Goal: Task Accomplishment & Management: Manage account settings

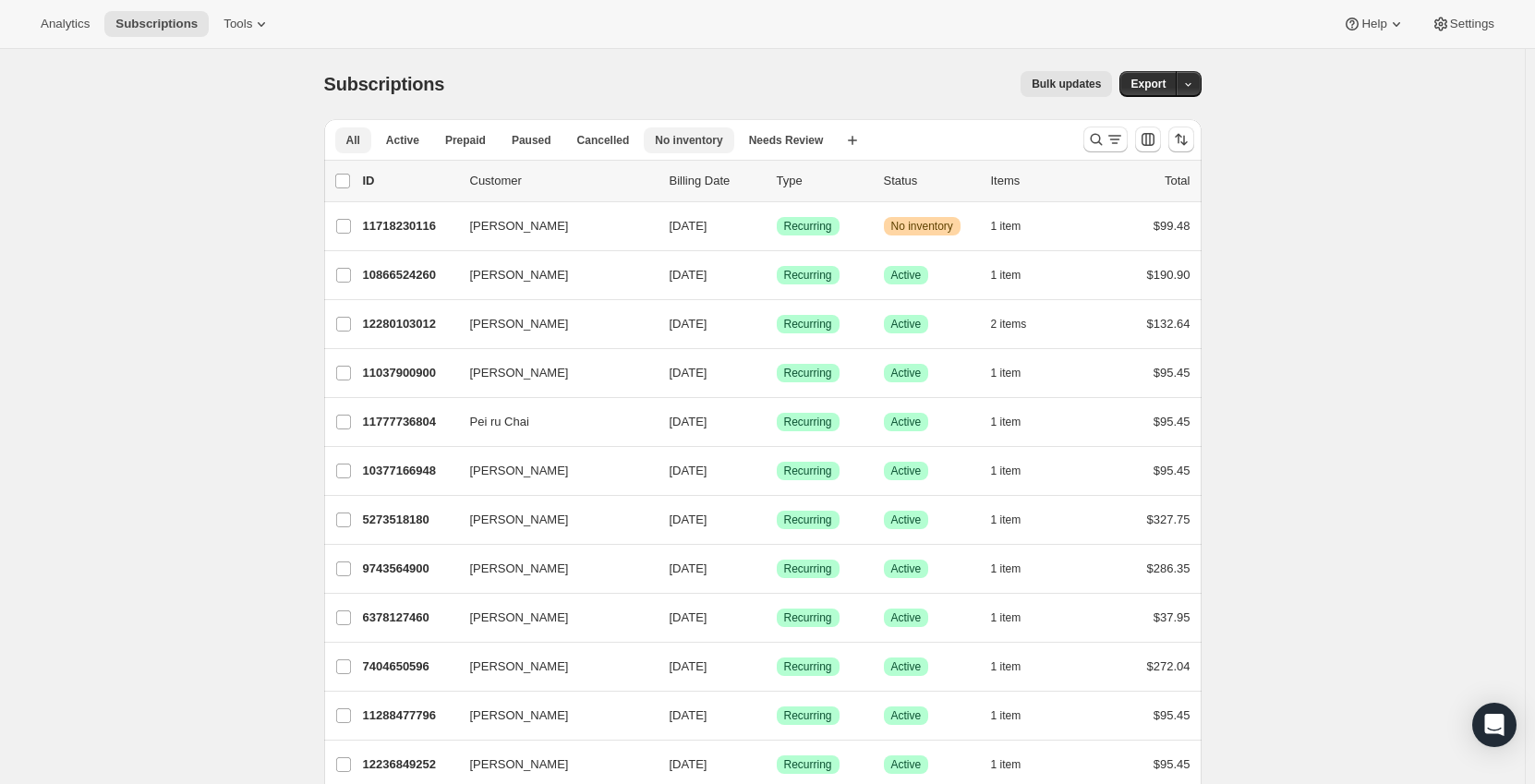
click at [678, 144] on span "No inventory" at bounding box center [688, 140] width 67 height 15
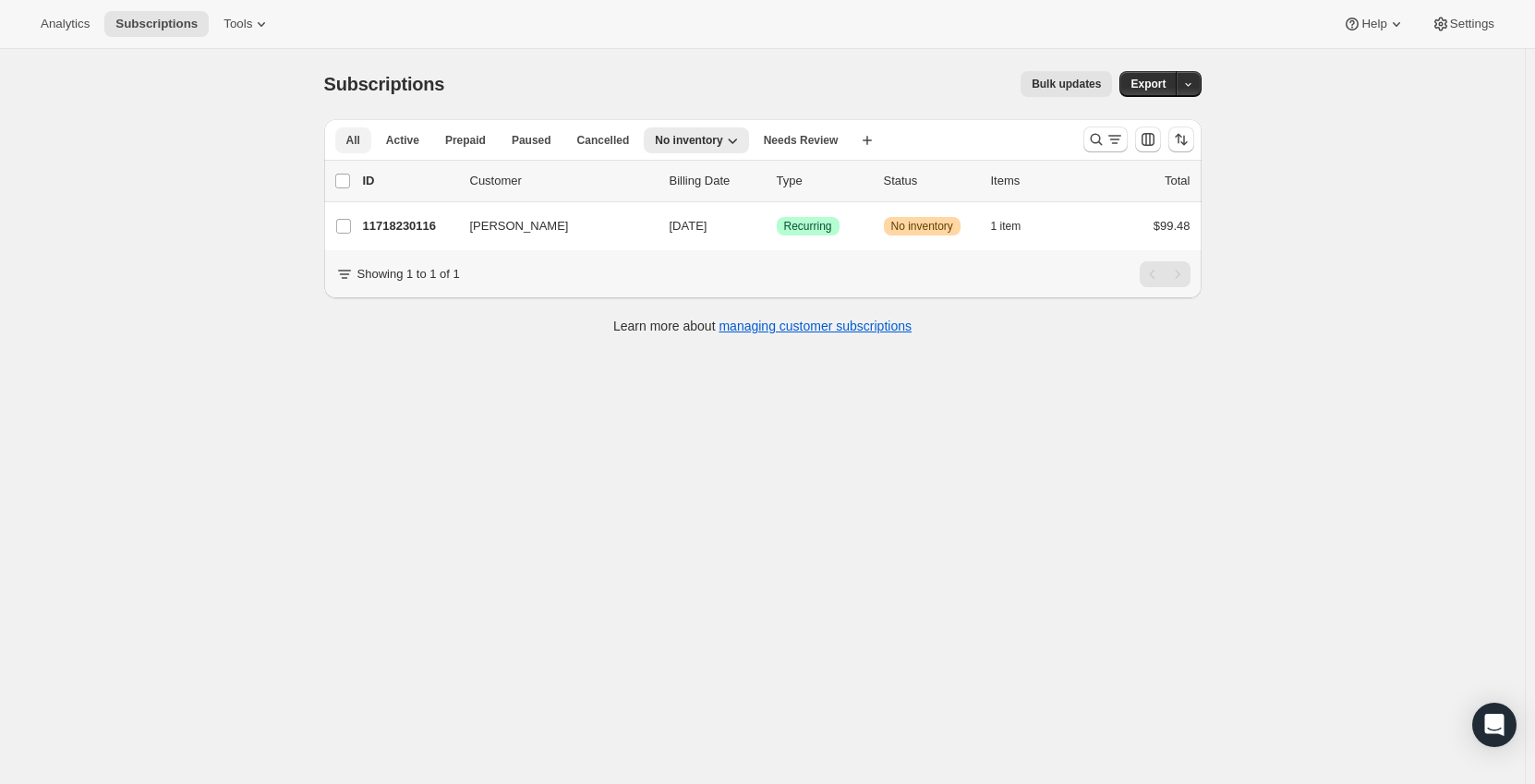
click at [364, 141] on button "All" at bounding box center [353, 140] width 36 height 26
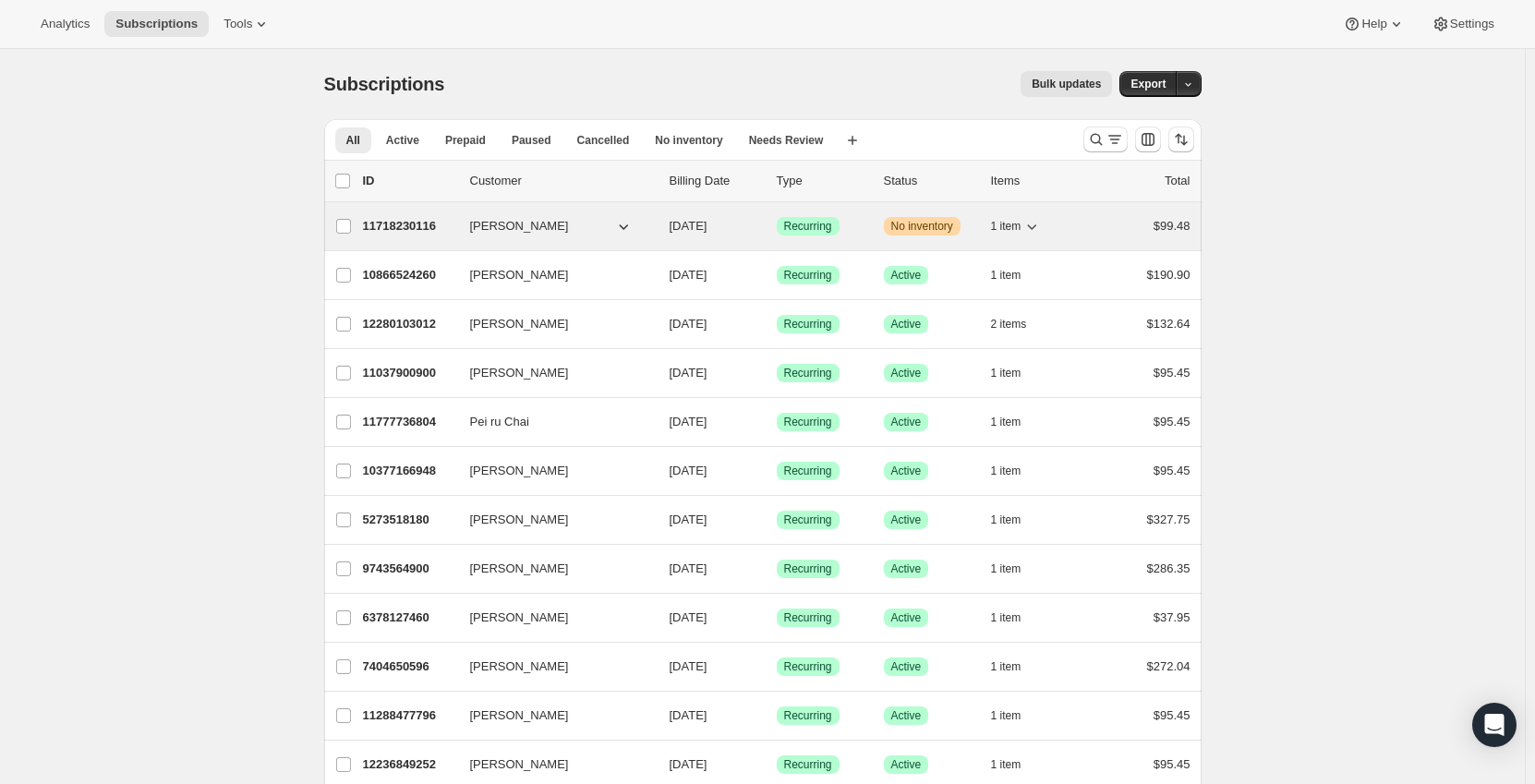
click at [1037, 228] on icon "button" at bounding box center [1033, 227] width 10 height 6
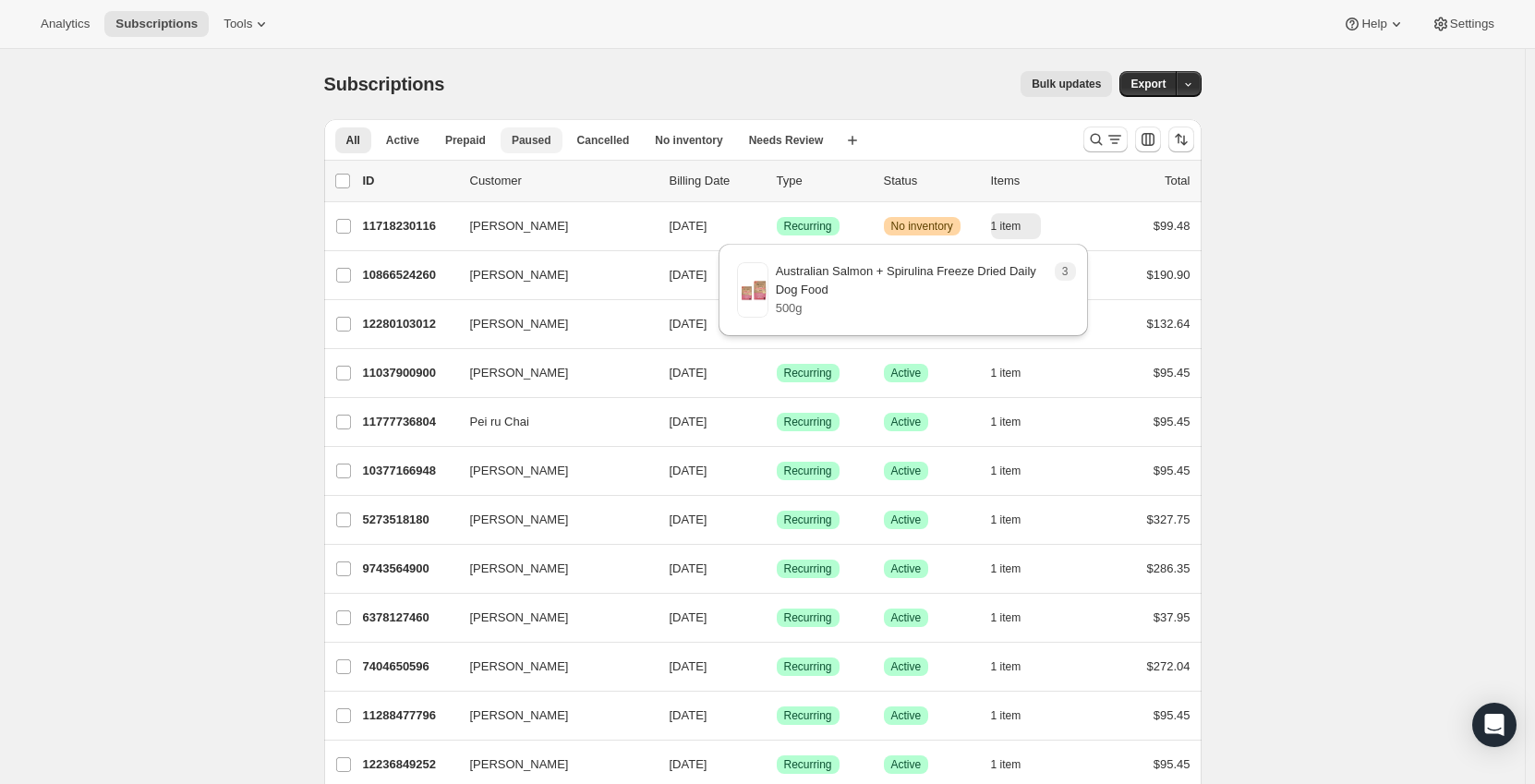
click at [524, 142] on span "Paused" at bounding box center [531, 140] width 40 height 15
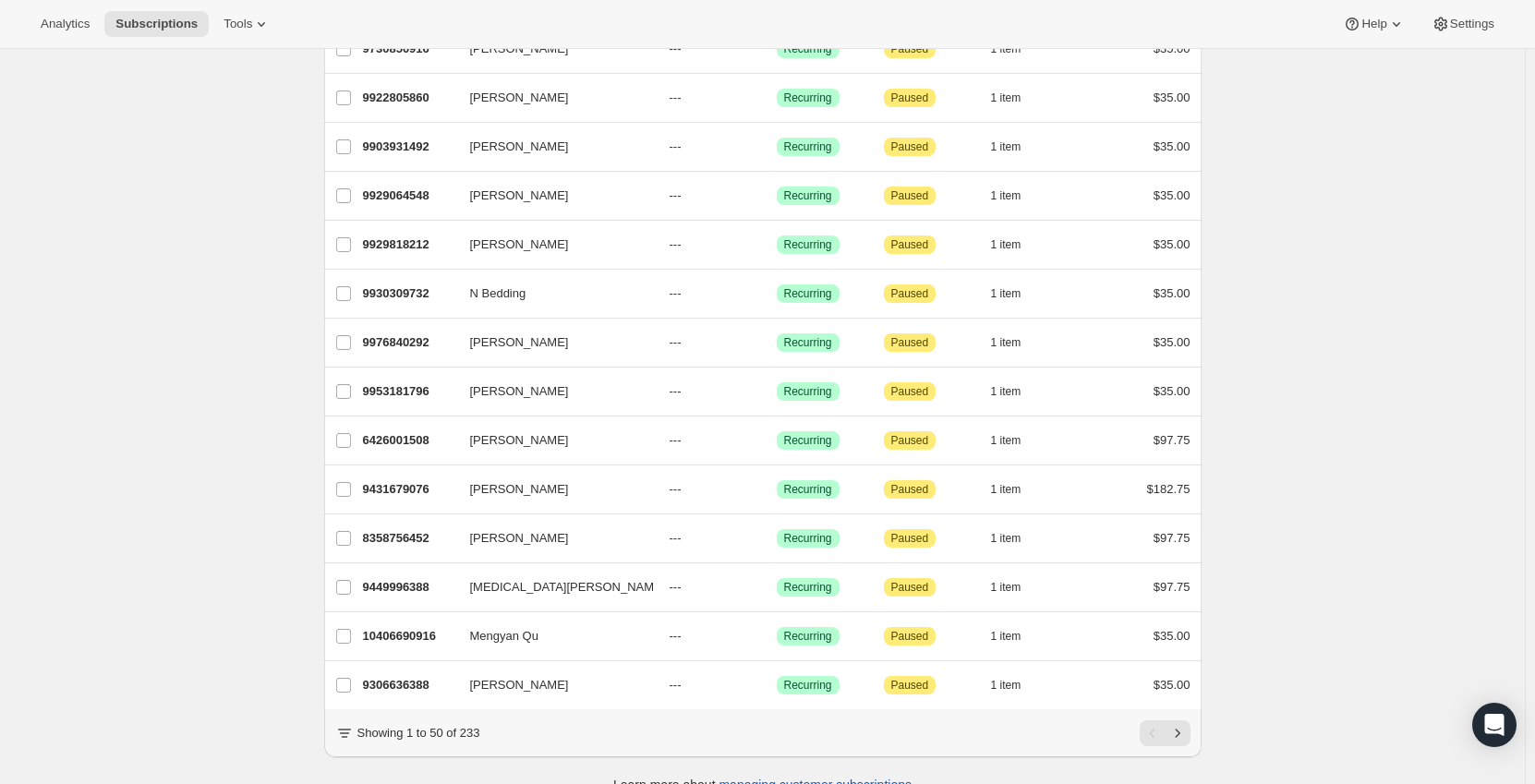
scroll to position [1982, 0]
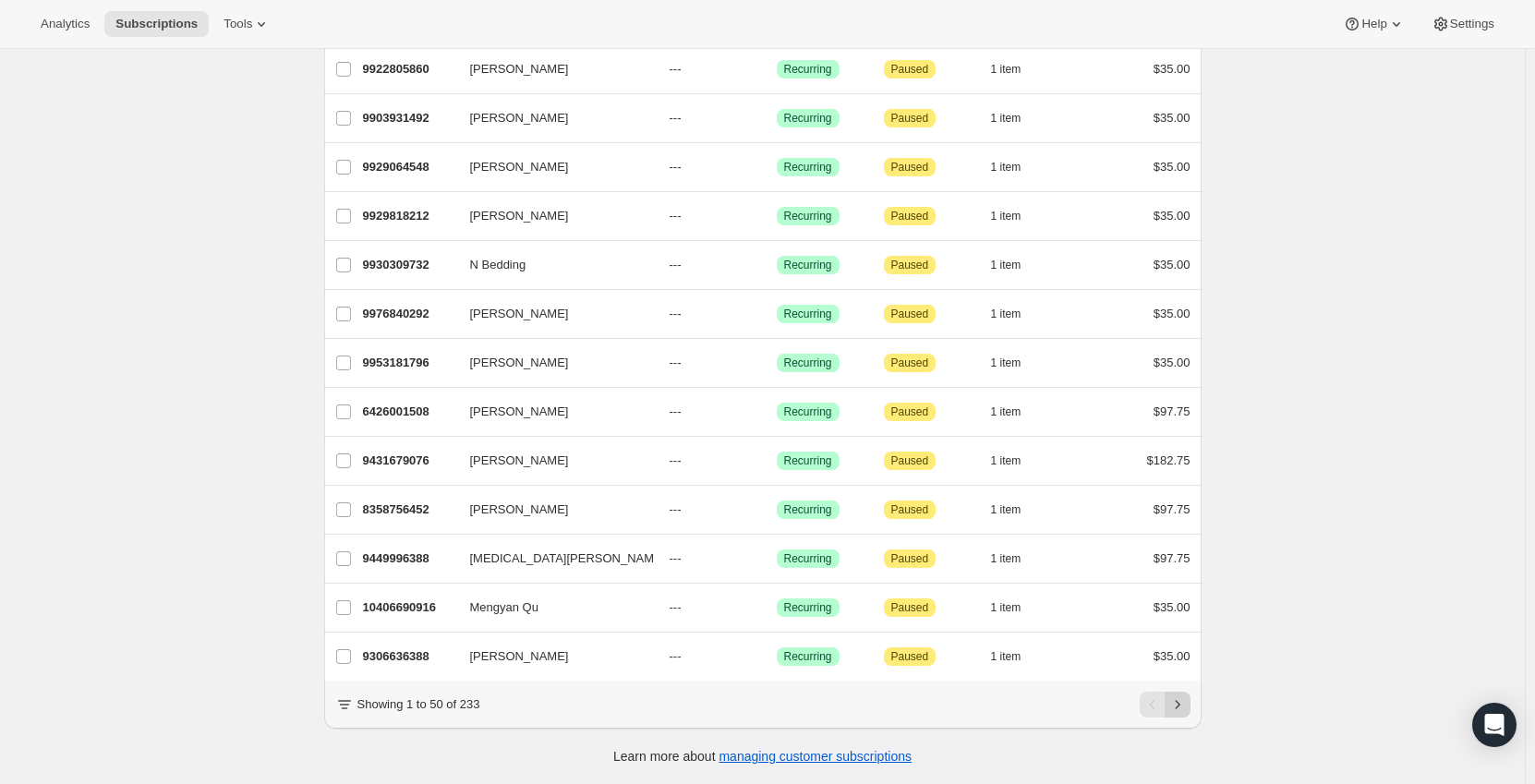
click at [1183, 708] on icon "Next" at bounding box center [1177, 704] width 18 height 18
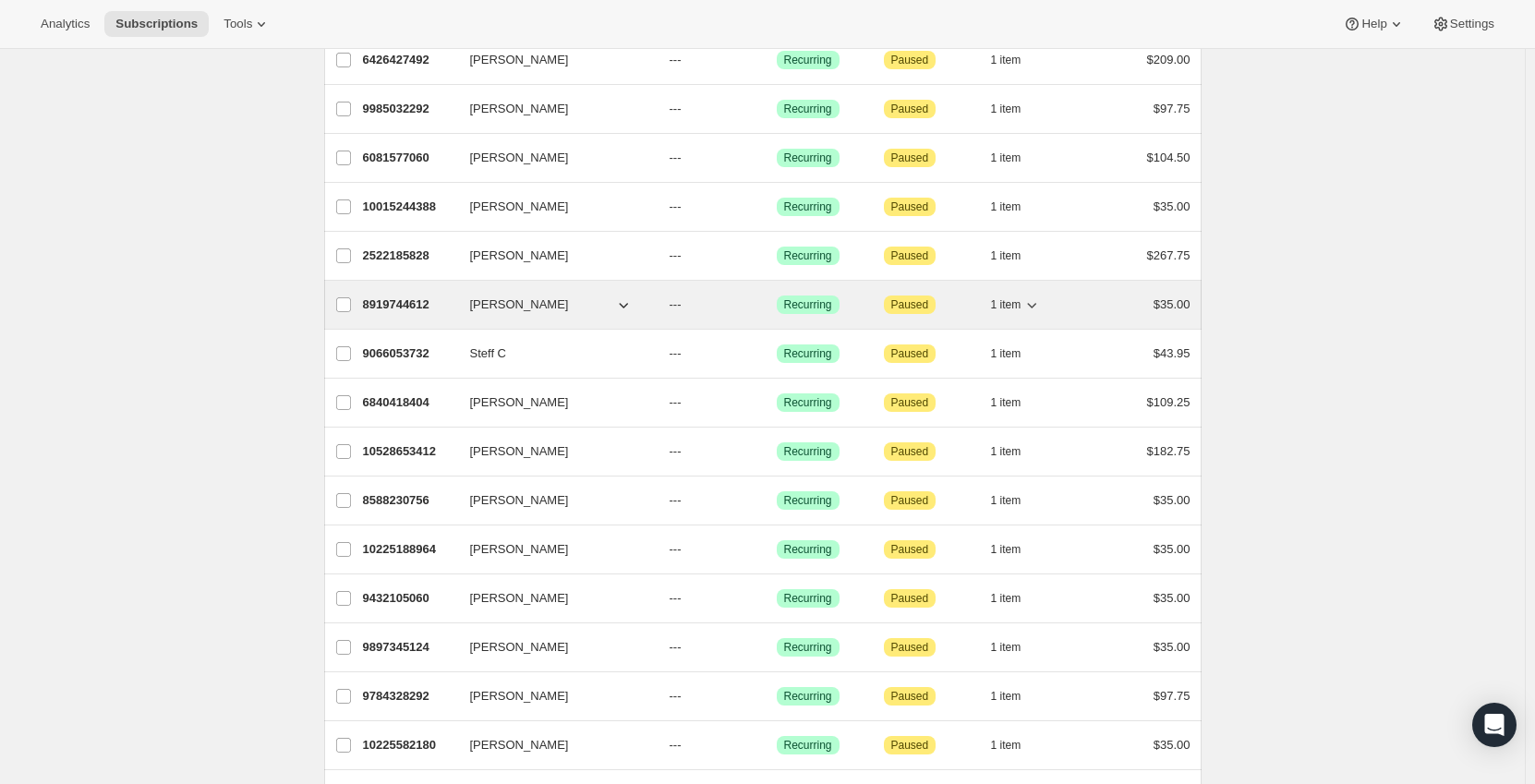
scroll to position [0, 0]
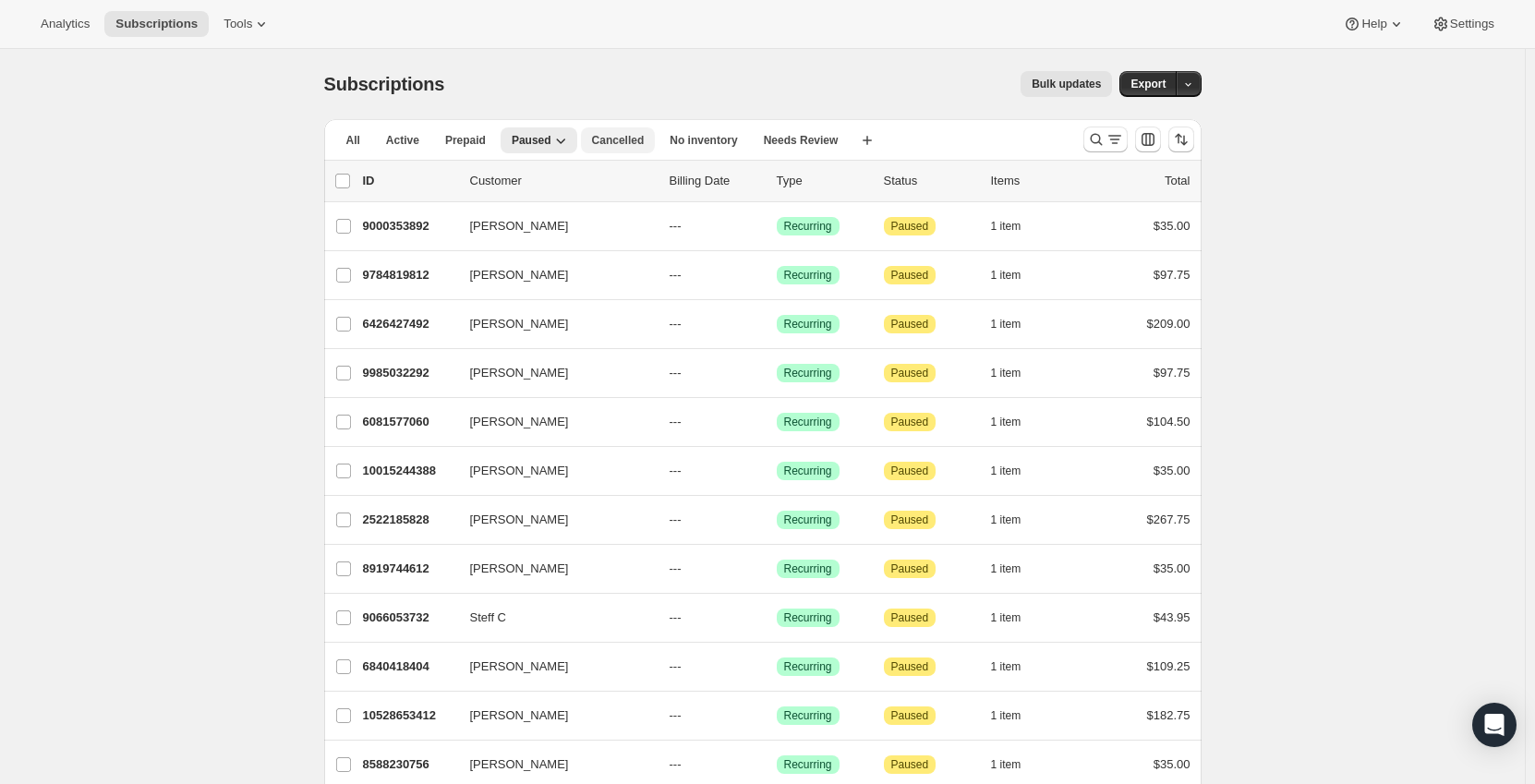
click at [605, 140] on span "Cancelled" at bounding box center [618, 140] width 52 height 15
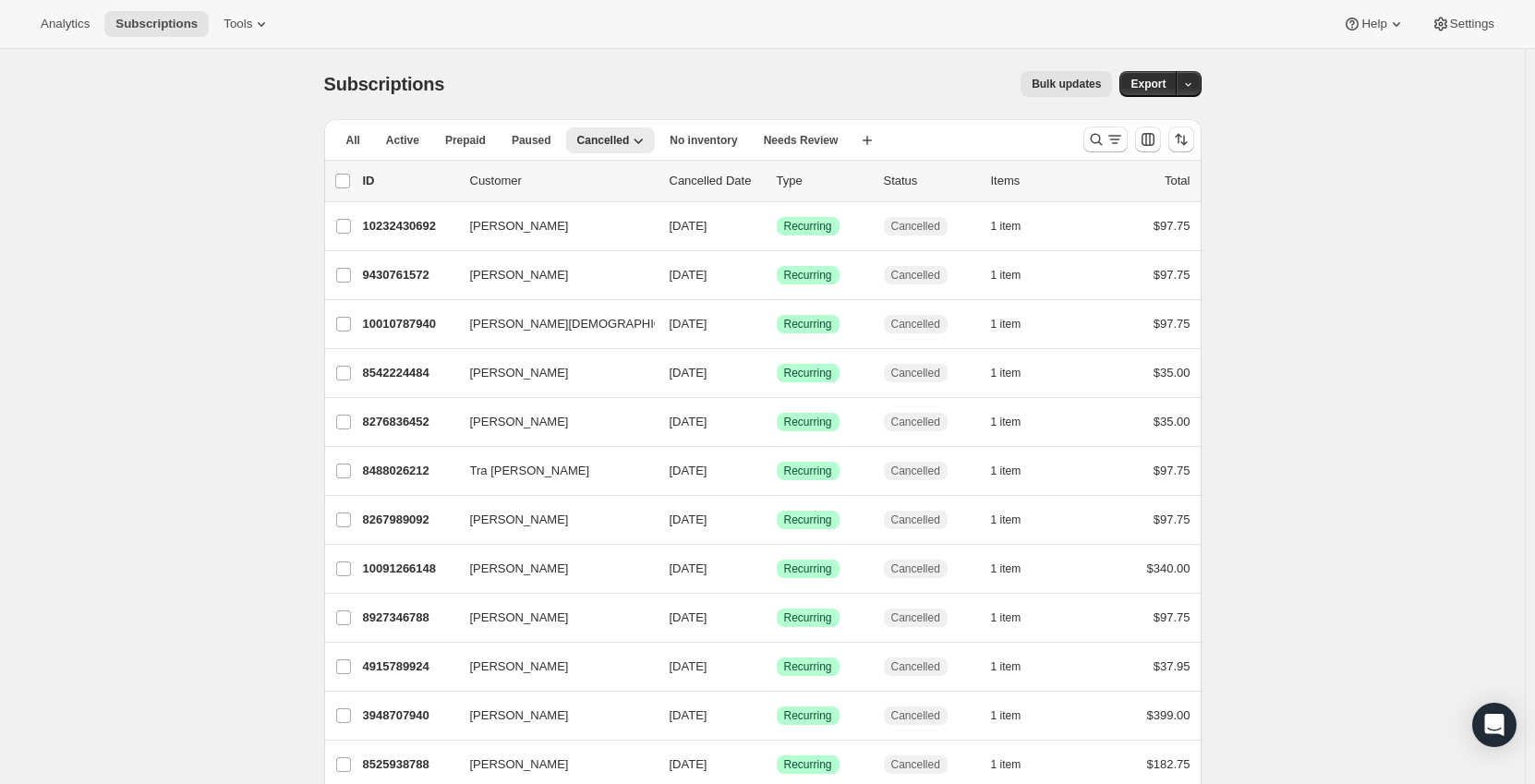
click at [697, 184] on p "Cancelled Date" at bounding box center [715, 180] width 92 height 18
click at [359, 142] on span "All" at bounding box center [353, 140] width 14 height 15
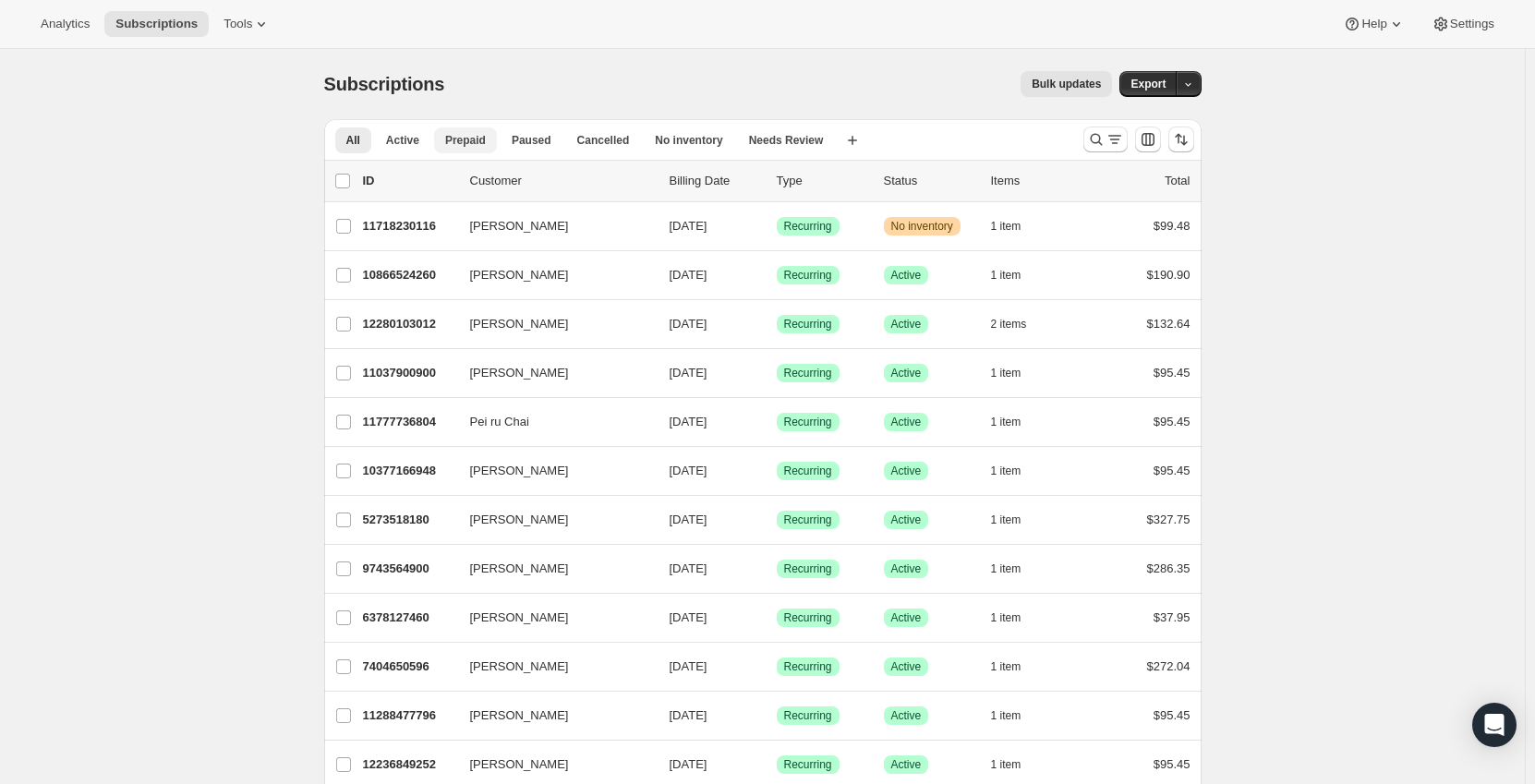
click at [489, 143] on button "Prepaid" at bounding box center [465, 140] width 63 height 26
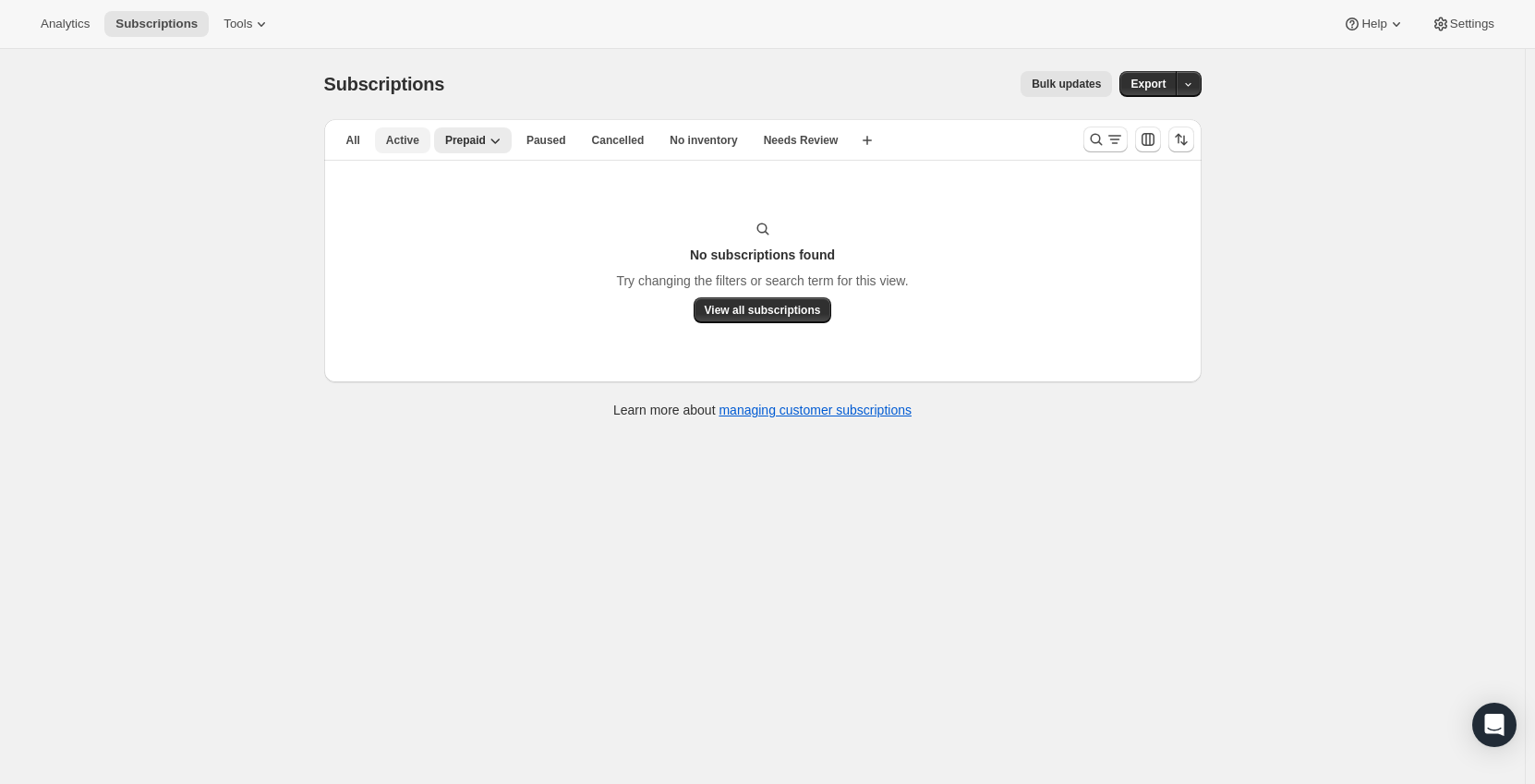
click at [403, 145] on span "Active" at bounding box center [403, 140] width 33 height 15
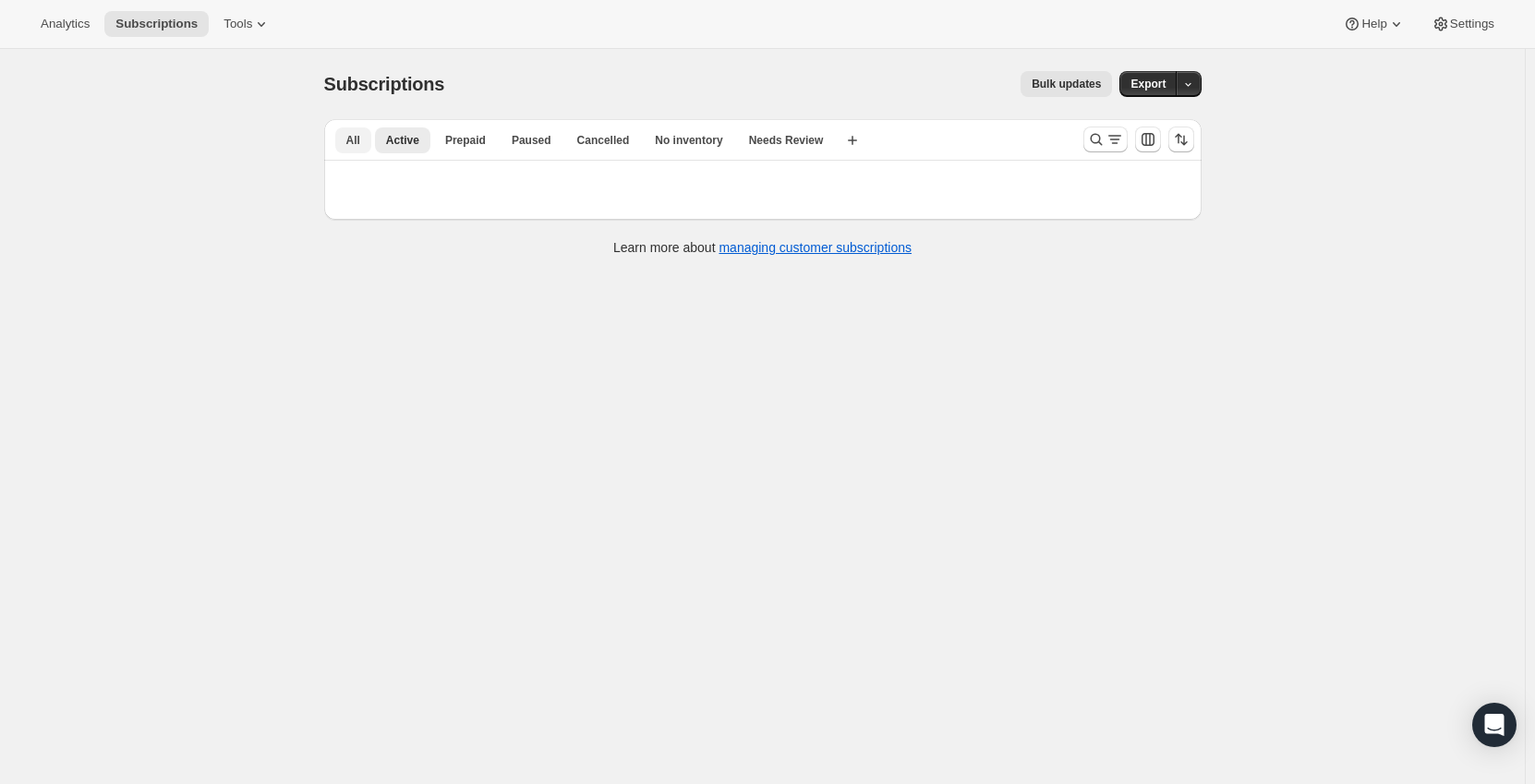
click at [360, 141] on span "All" at bounding box center [353, 140] width 14 height 15
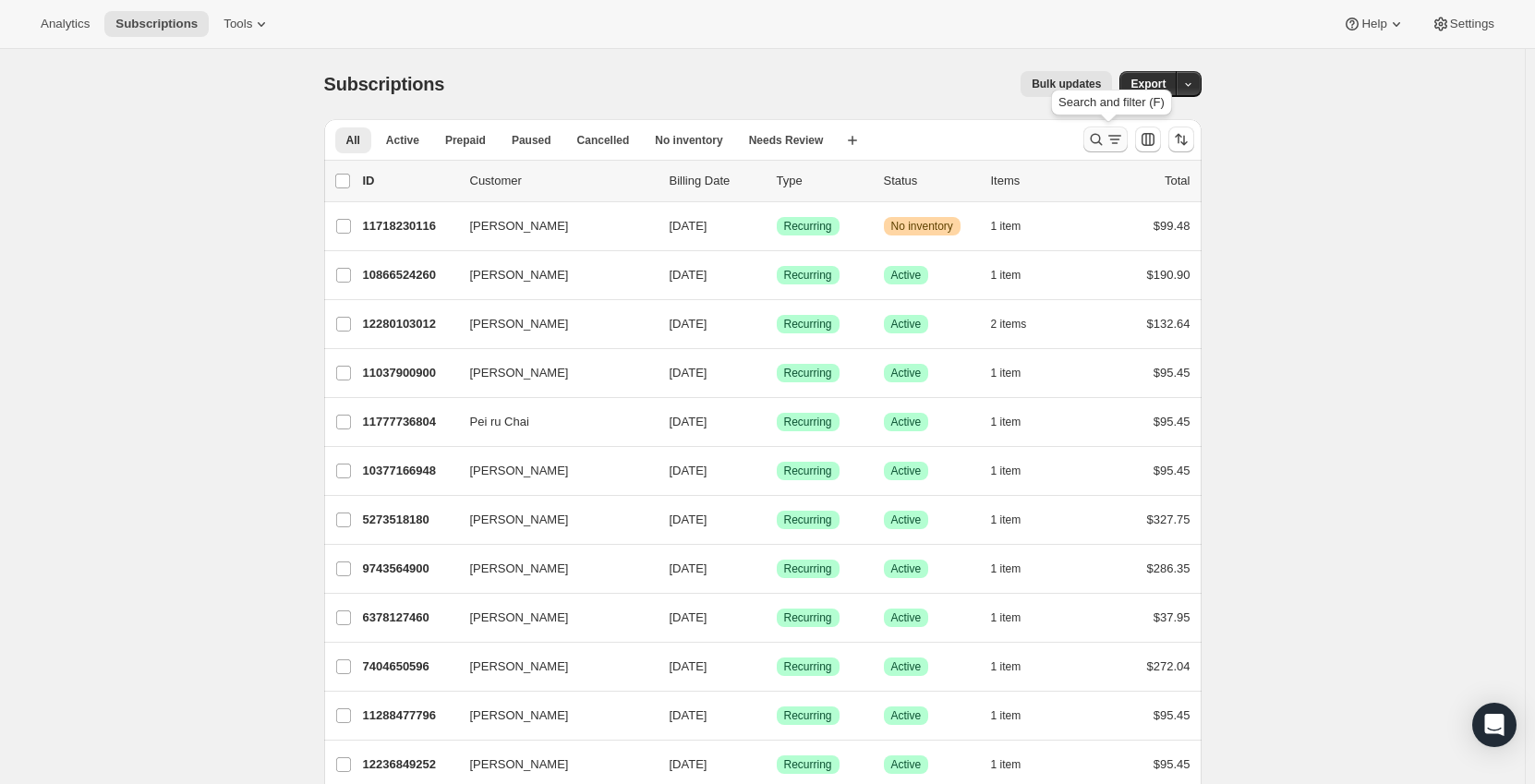
click at [1101, 146] on icon "Search and filter results" at bounding box center [1095, 139] width 18 height 18
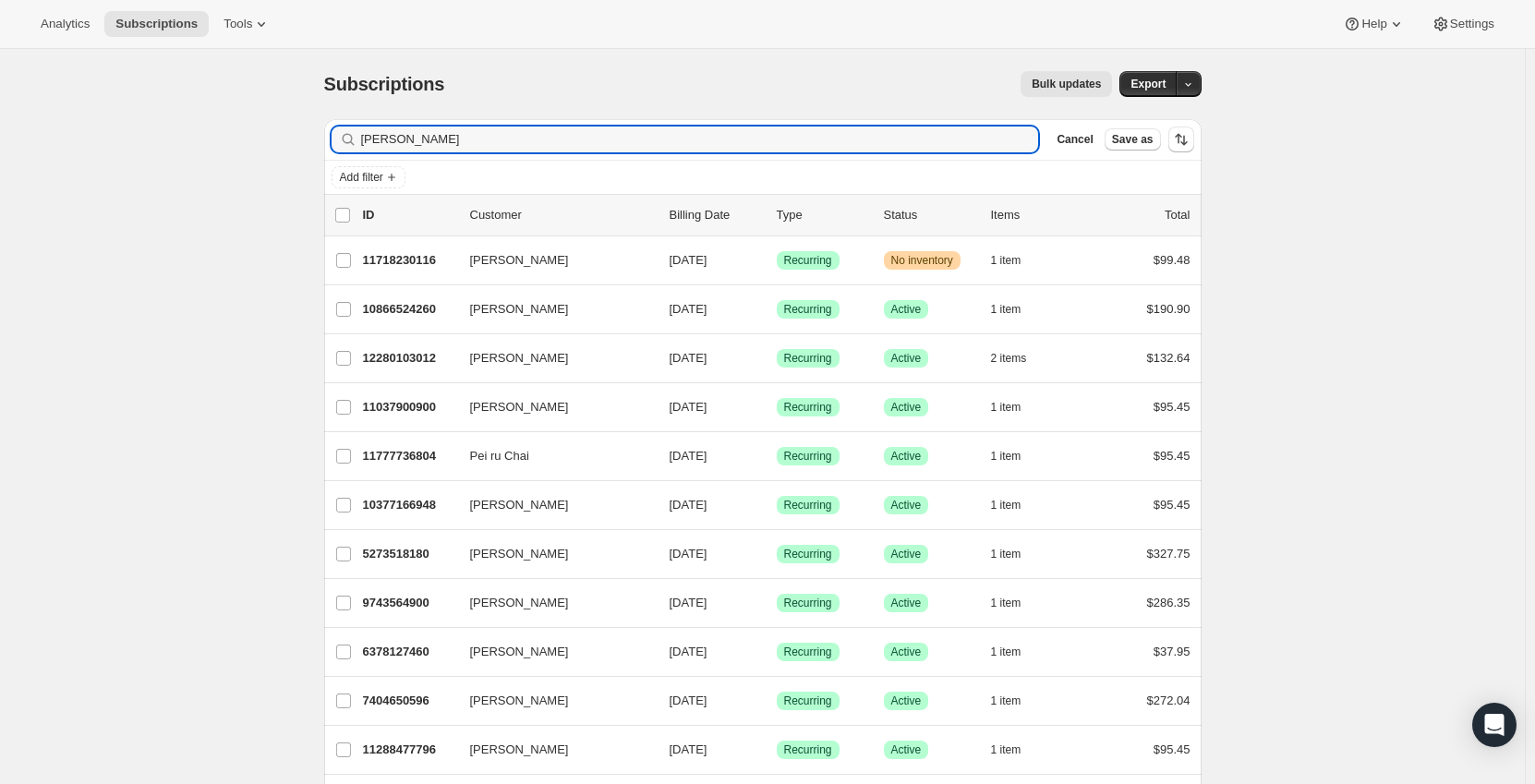
type input "[PERSON_NAME]"
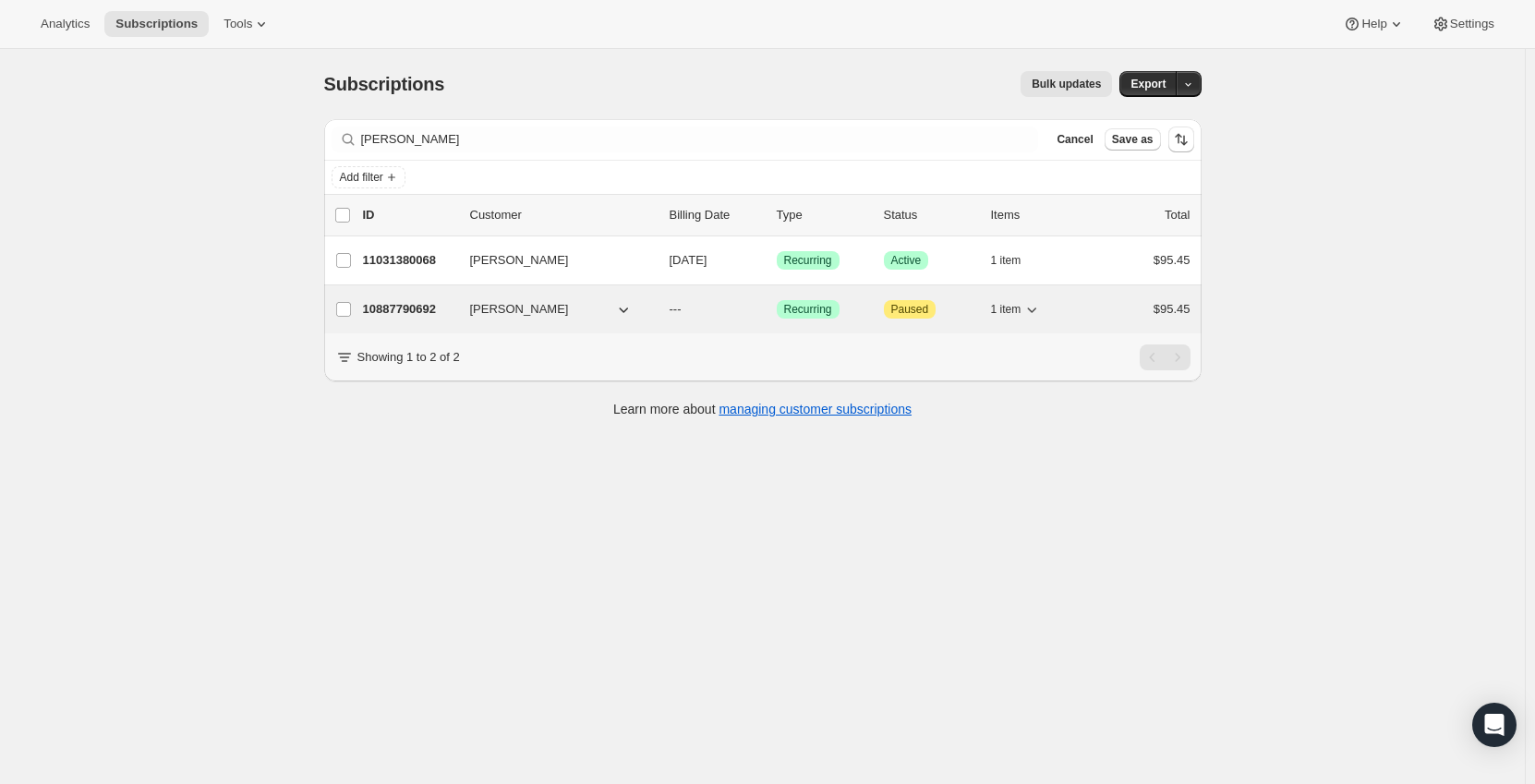
click at [1032, 310] on icon "button" at bounding box center [1031, 309] width 18 height 18
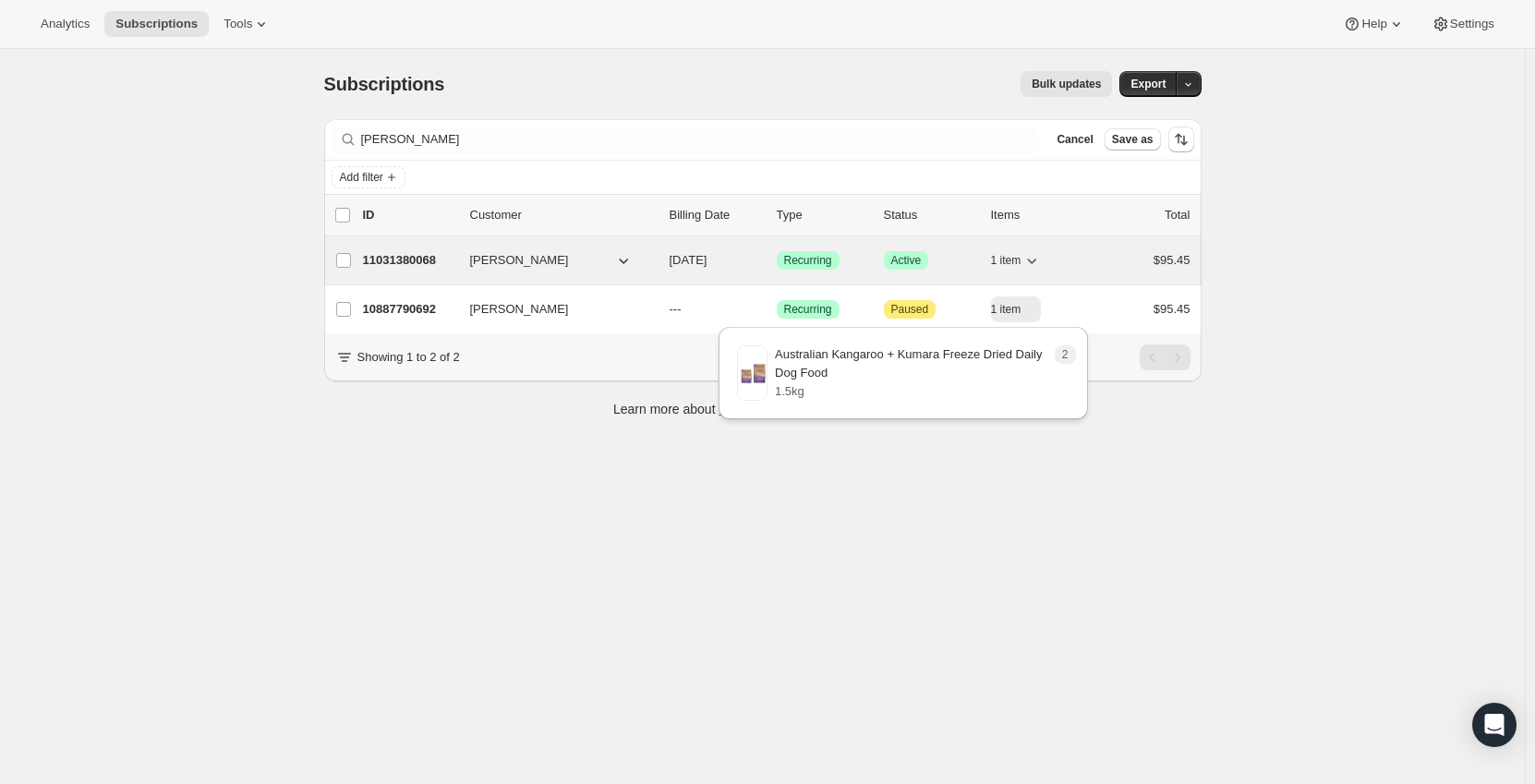
click at [1030, 266] on icon "button" at bounding box center [1031, 260] width 18 height 18
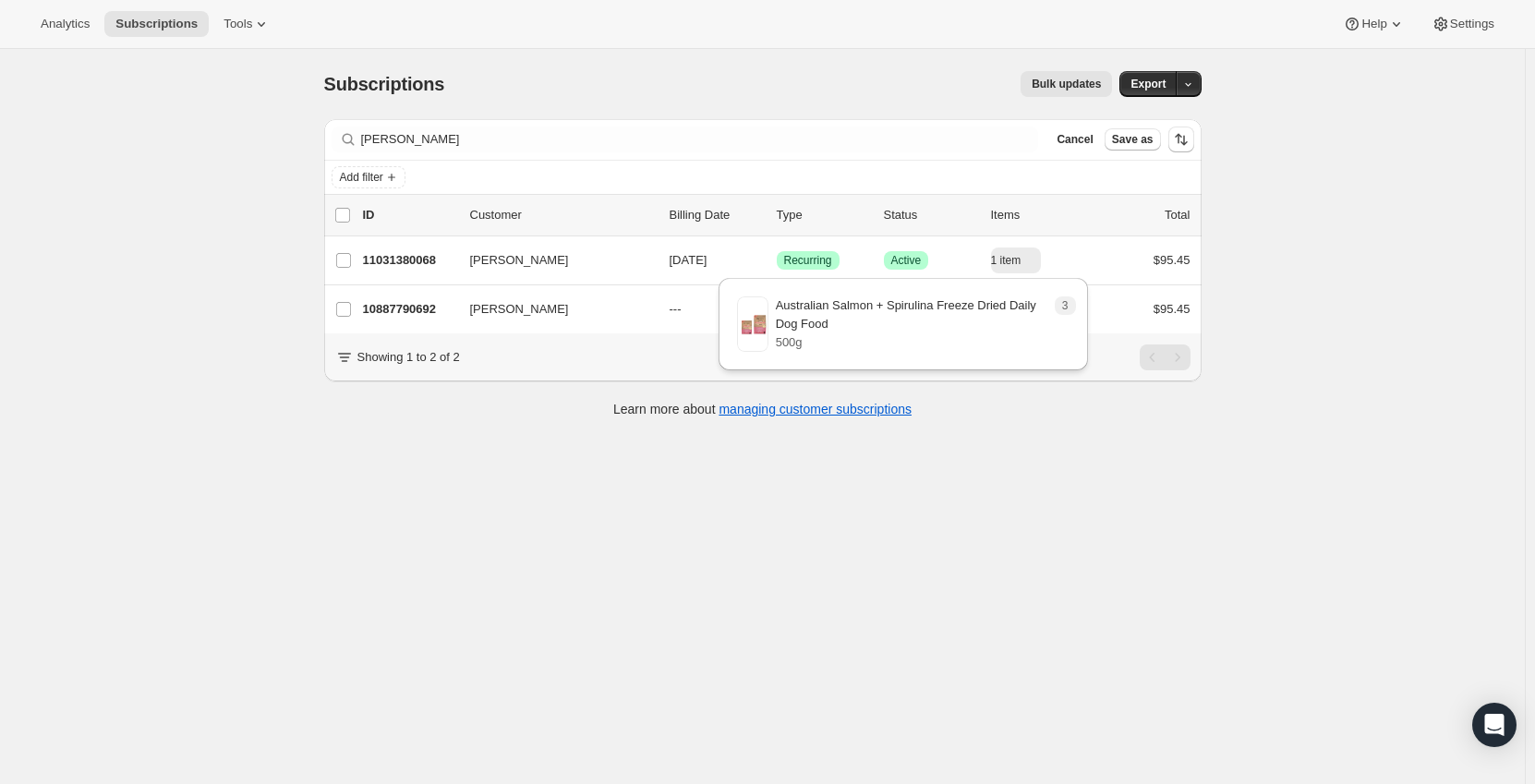
click at [990, 457] on div "Subscriptions. This page is ready Subscriptions Bulk updates More actions Bulk …" at bounding box center [763, 441] width 1525 height 784
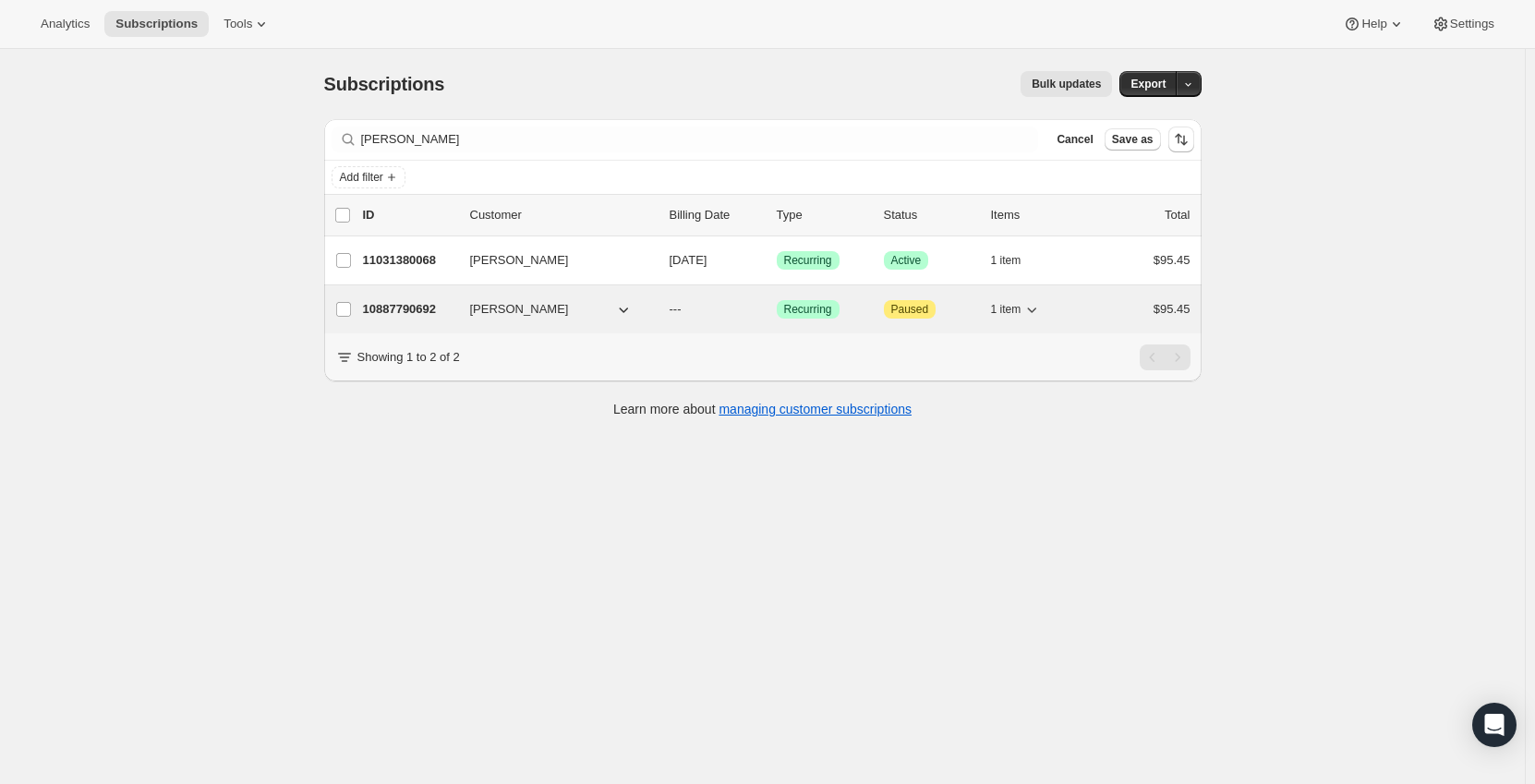
click at [419, 313] on p "10887790692" at bounding box center [408, 309] width 92 height 18
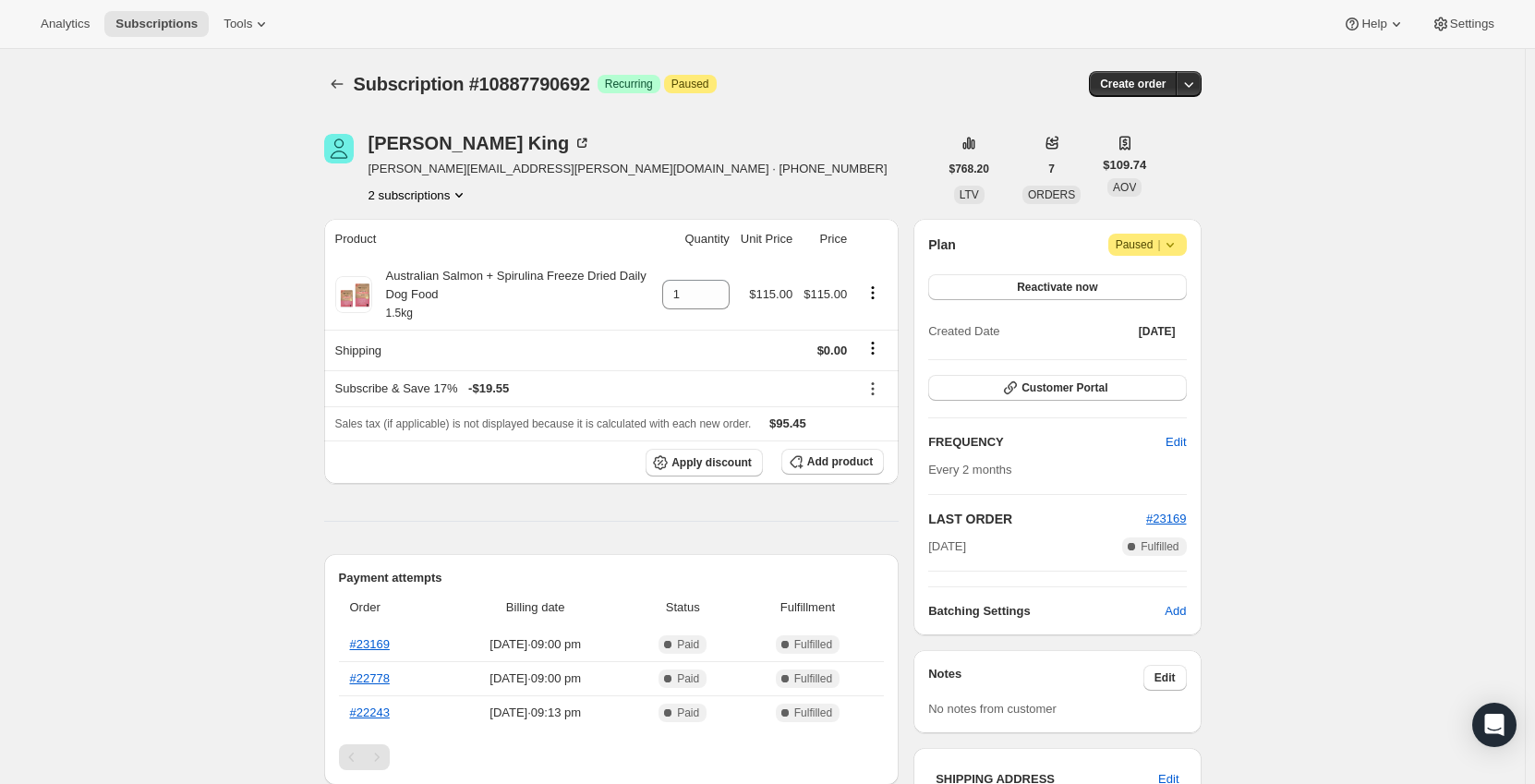
click at [459, 196] on icon "Product actions" at bounding box center [459, 194] width 18 height 18
click at [422, 261] on span "11031380068" at bounding box center [396, 261] width 74 height 14
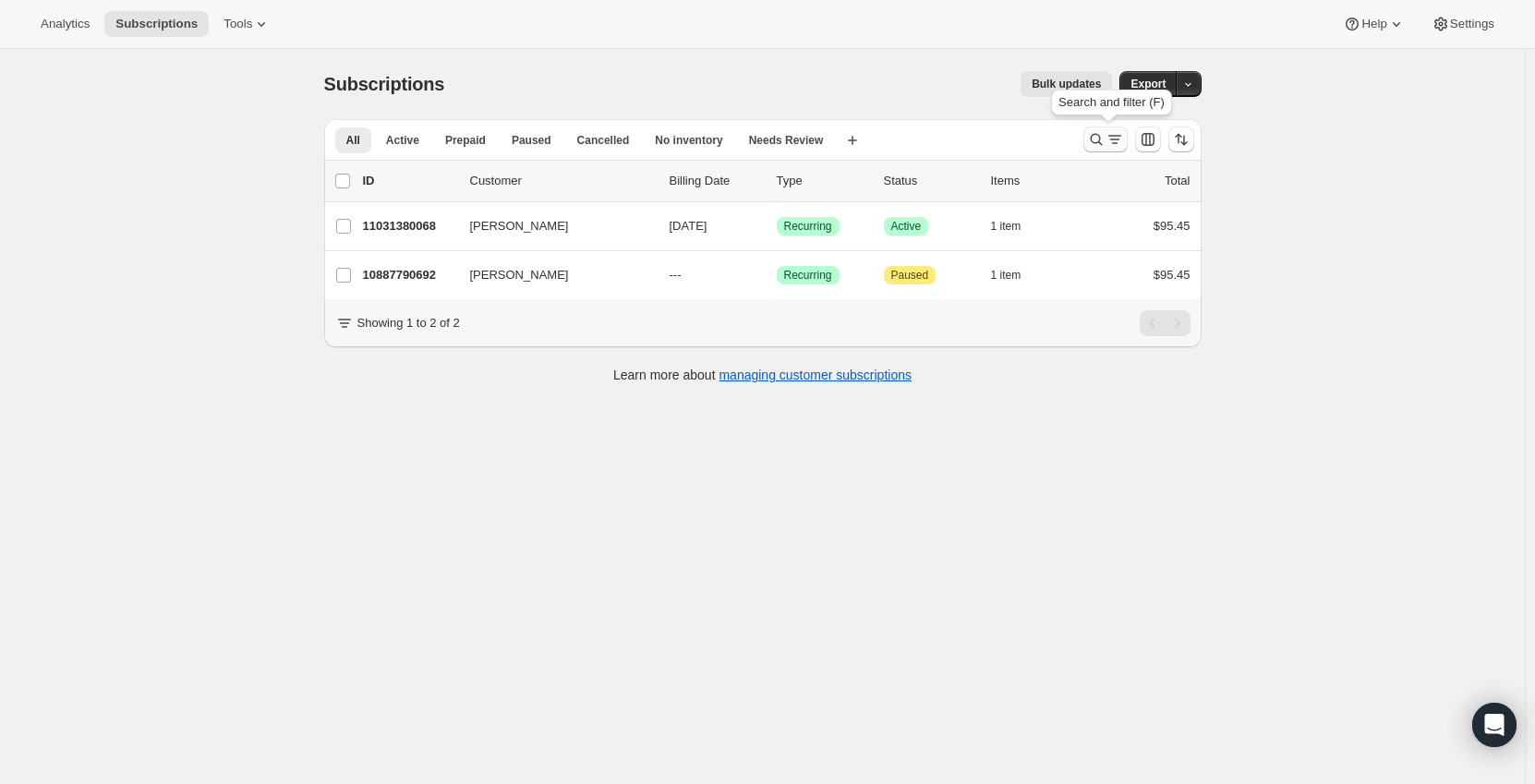
click at [1099, 143] on icon "Search and filter results" at bounding box center [1095, 139] width 18 height 18
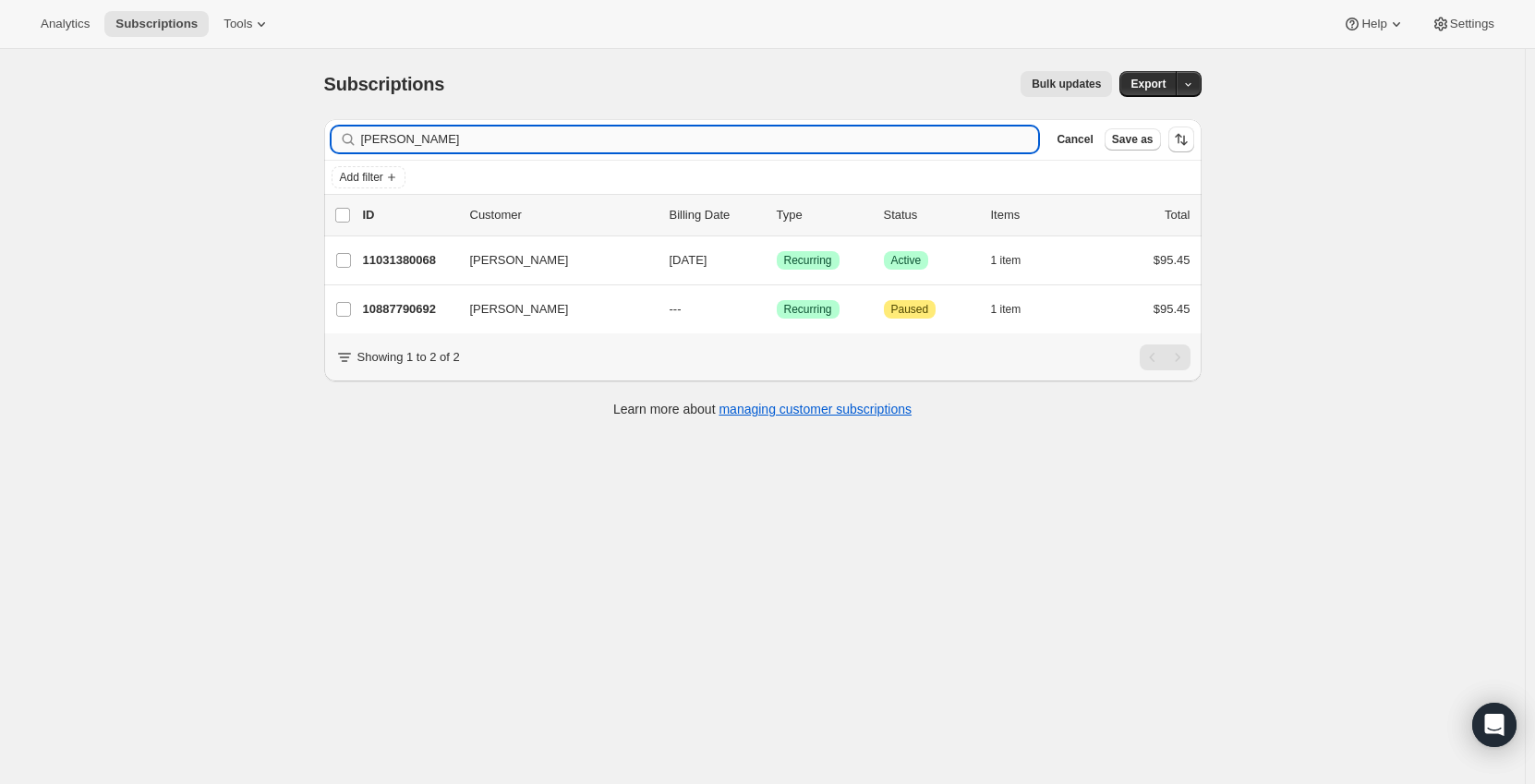
drag, startPoint x: 446, startPoint y: 145, endPoint x: 369, endPoint y: 138, distance: 77.3
click at [369, 138] on input "melanie king" at bounding box center [700, 139] width 678 height 26
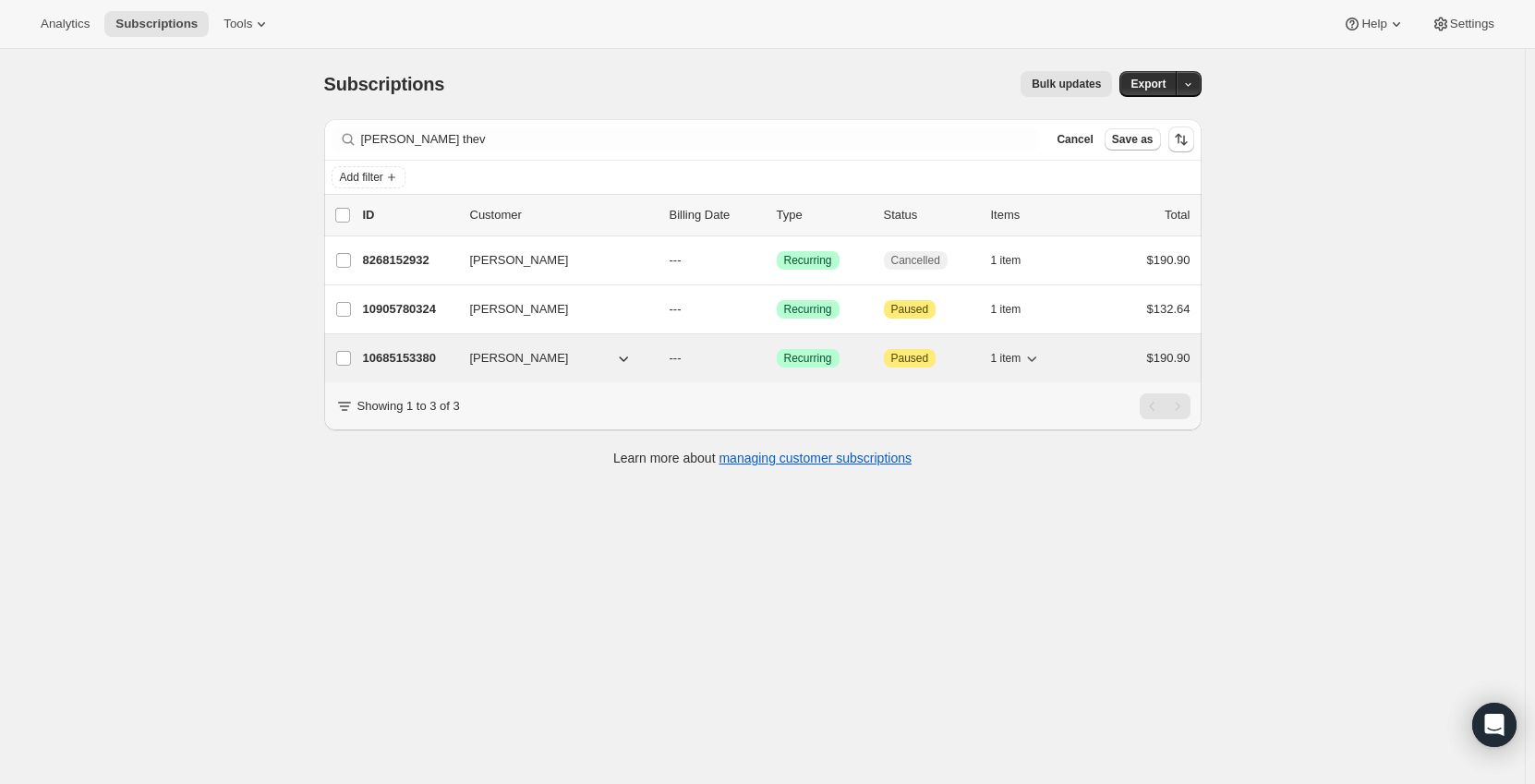
click at [1035, 360] on icon "button" at bounding box center [1031, 358] width 18 height 18
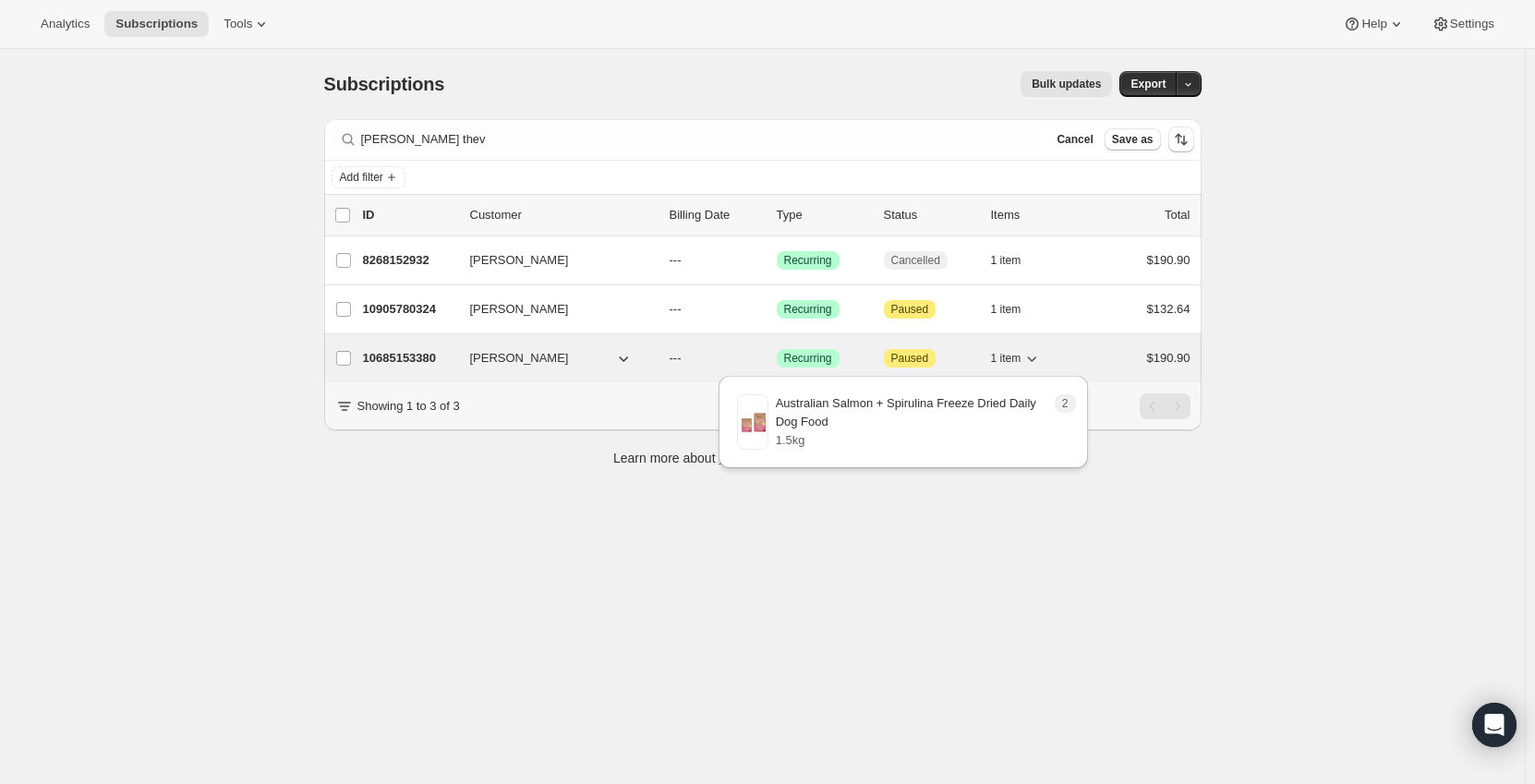
click at [1035, 360] on icon "button" at bounding box center [1031, 358] width 18 height 18
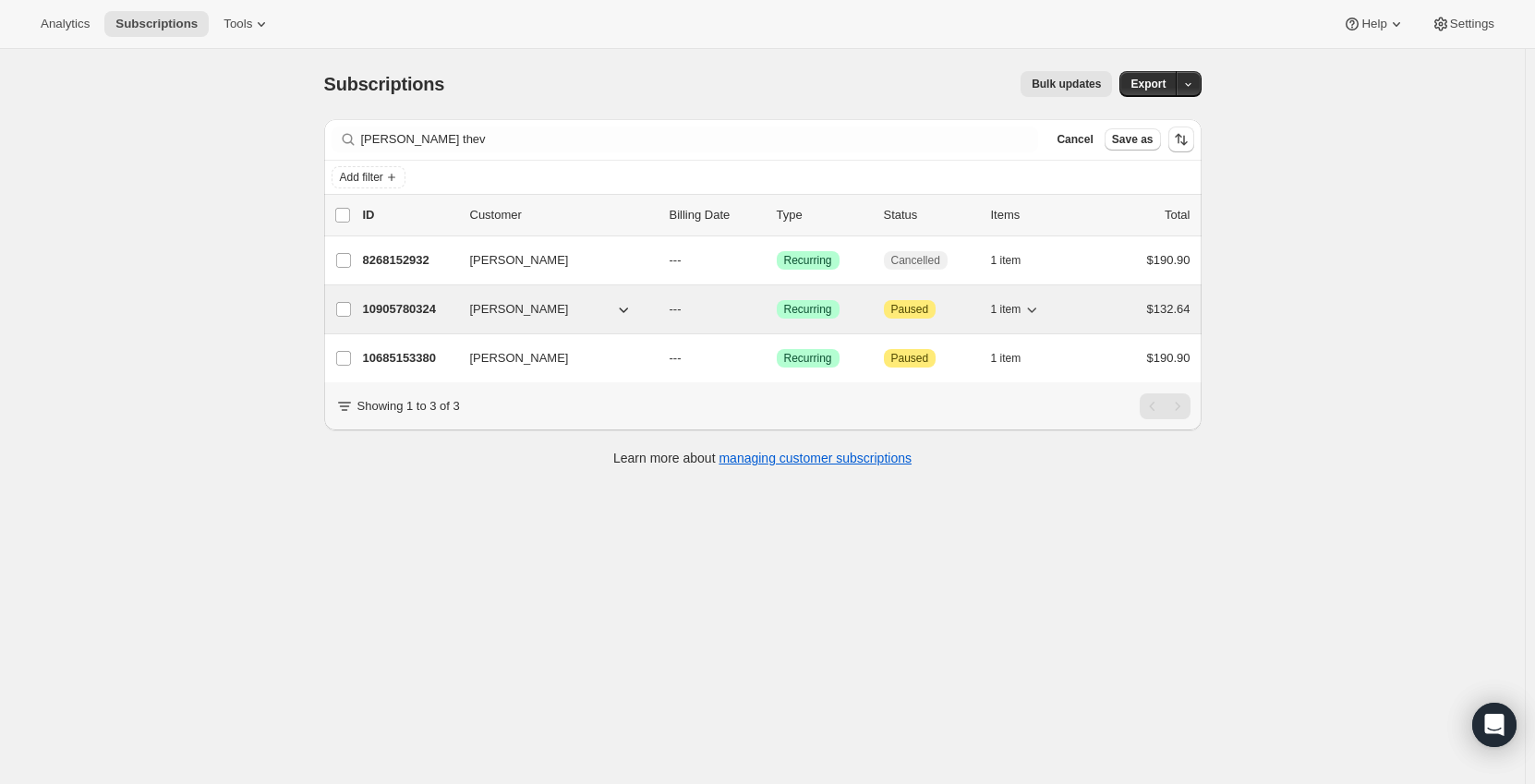
click at [1033, 312] on icon "button" at bounding box center [1031, 309] width 18 height 18
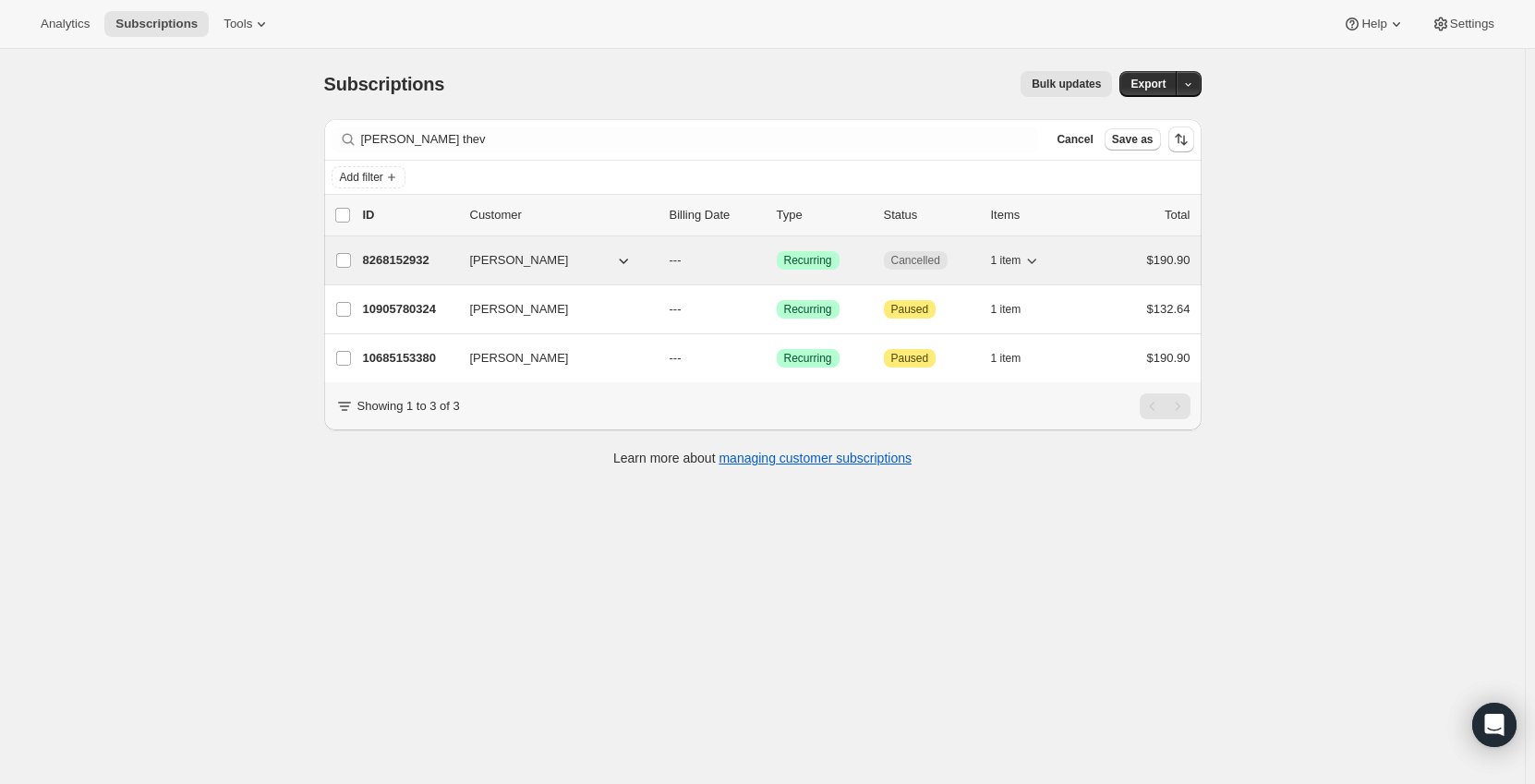
click at [1035, 263] on icon "button" at bounding box center [1031, 260] width 18 height 18
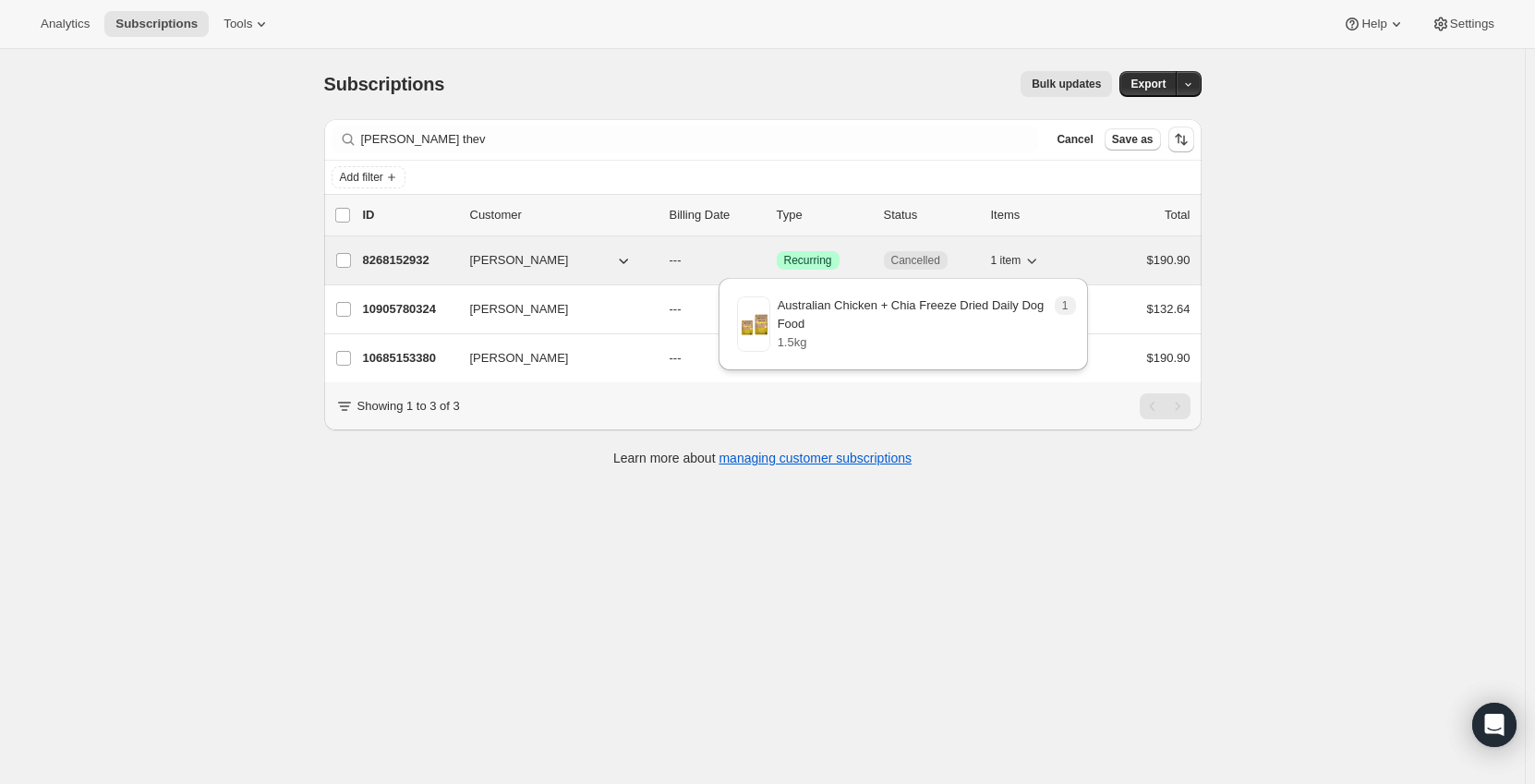
click at [1035, 263] on icon "button" at bounding box center [1031, 260] width 18 height 18
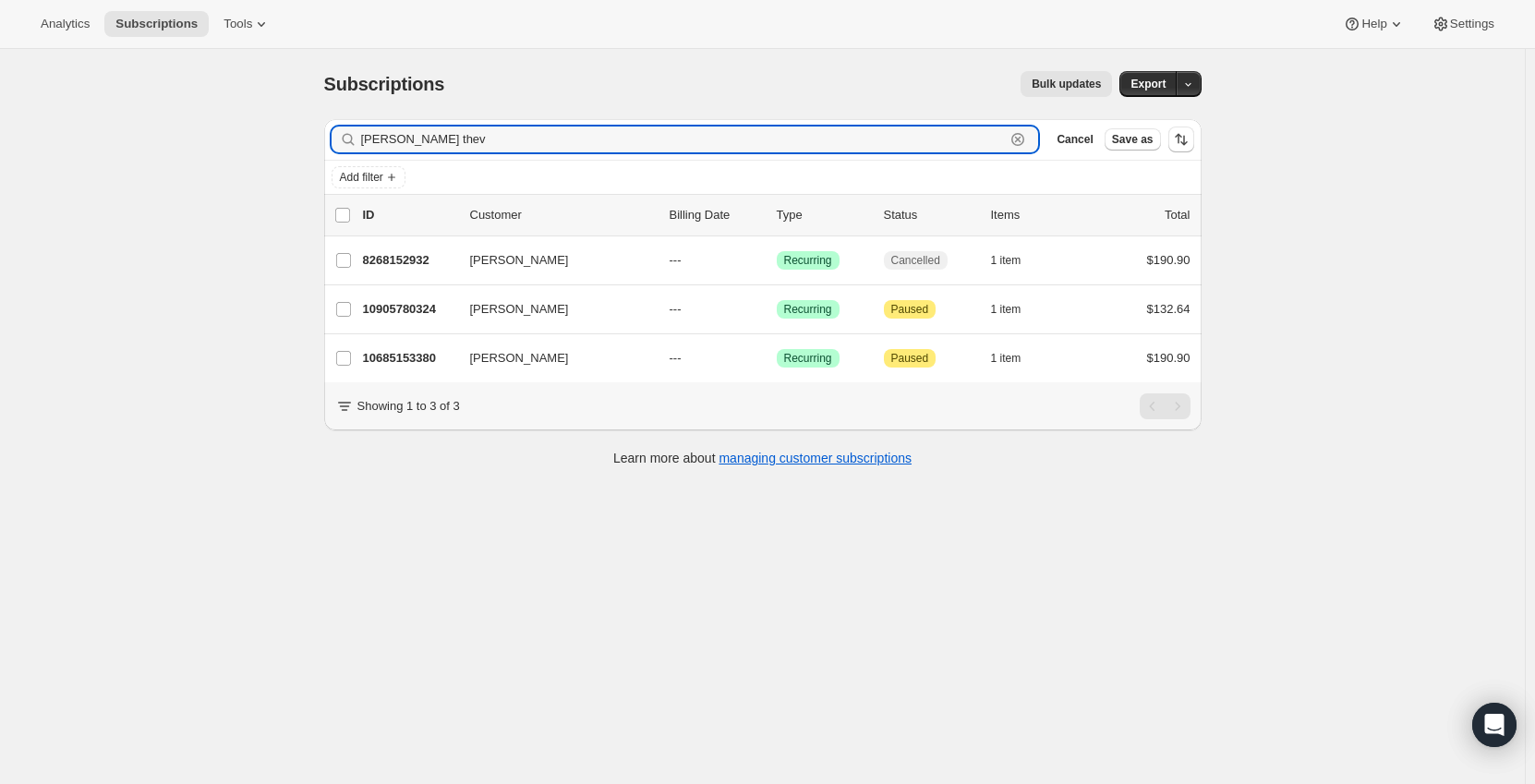
drag, startPoint x: 470, startPoint y: 139, endPoint x: 287, endPoint y: 134, distance: 183.1
click at [283, 130] on div "Subscriptions. This page is ready Subscriptions Bulk updates More actions Bulk …" at bounding box center [763, 441] width 1525 height 784
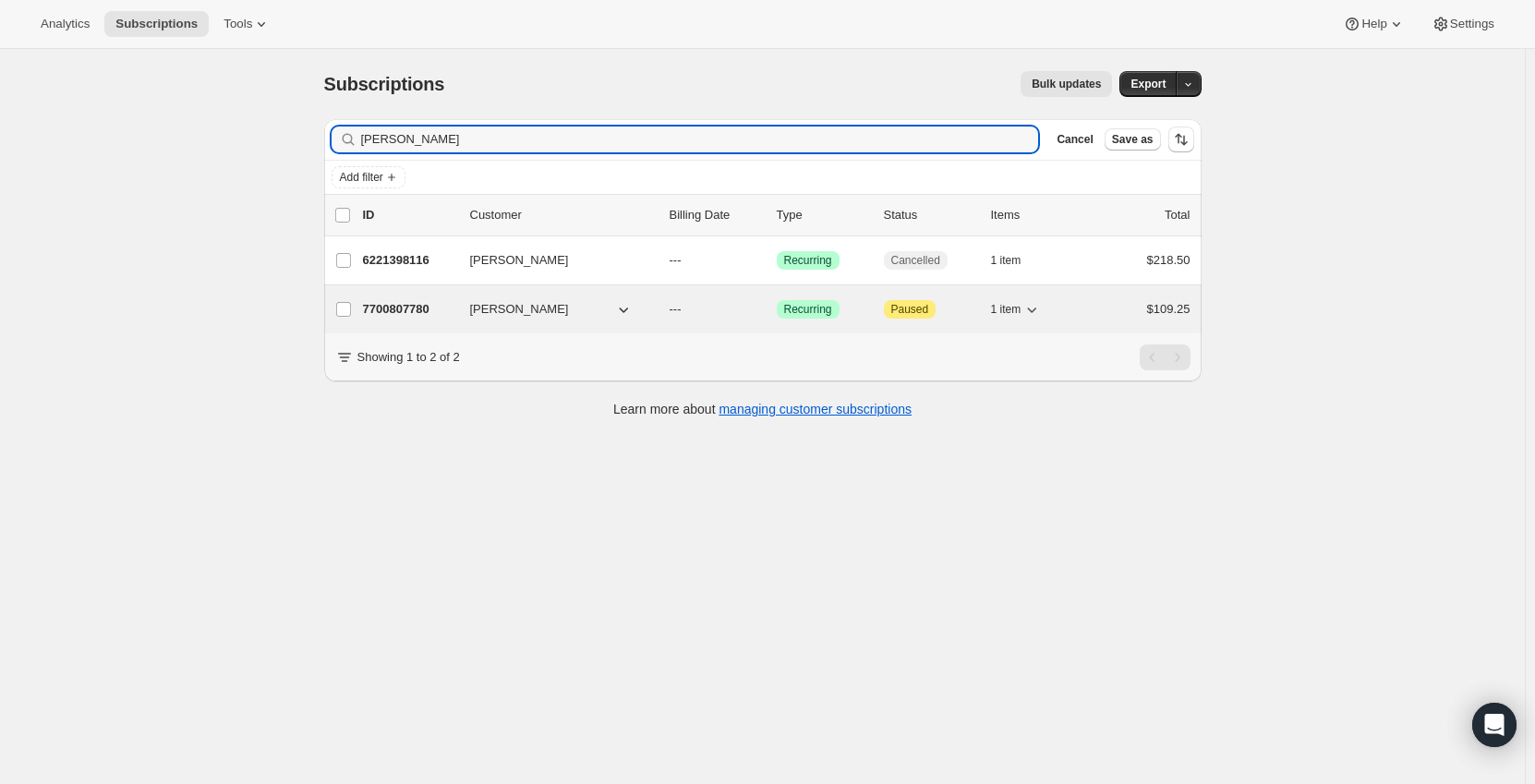
click at [1038, 314] on icon "button" at bounding box center [1031, 309] width 18 height 18
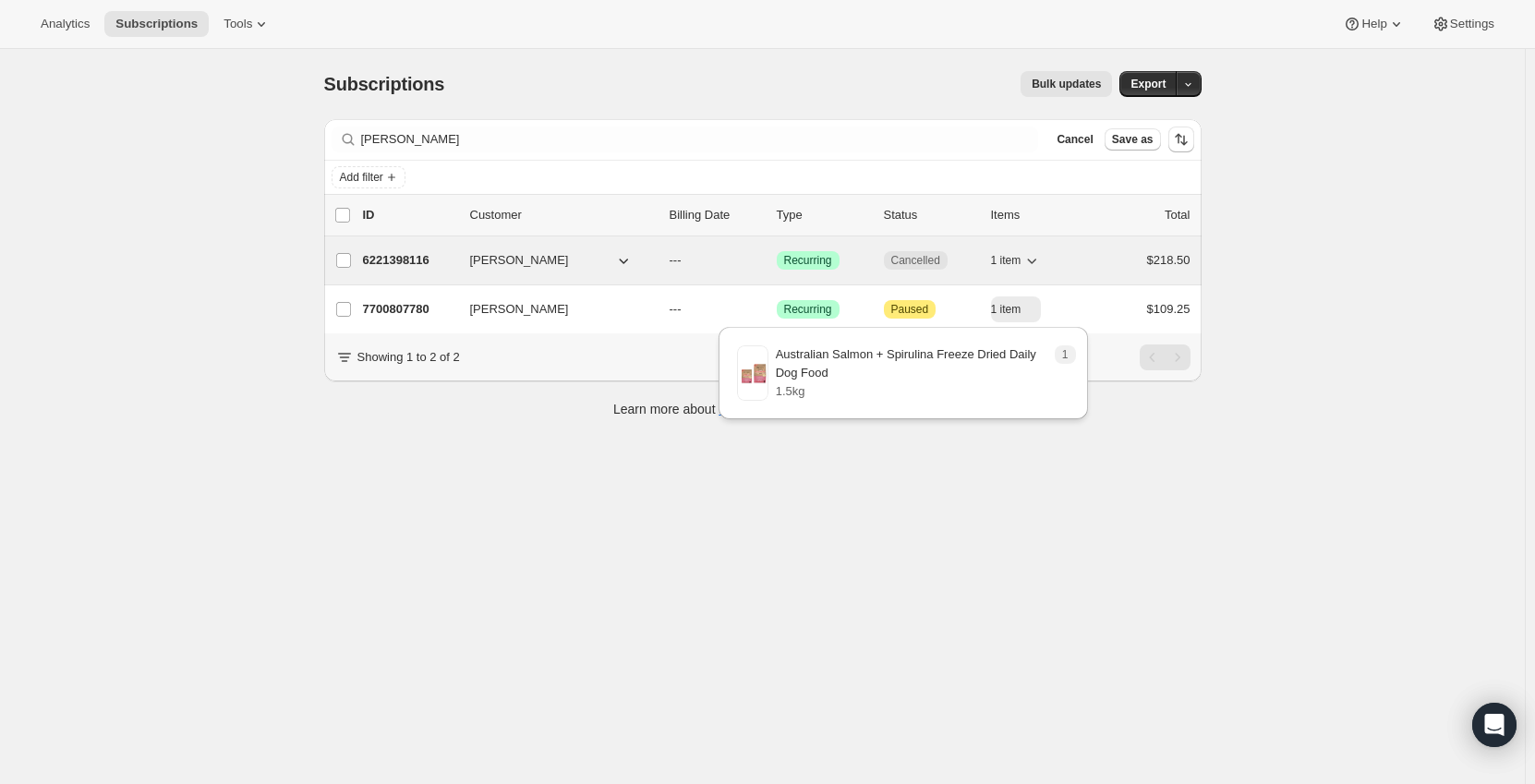
click at [1036, 263] on icon "button" at bounding box center [1031, 260] width 18 height 18
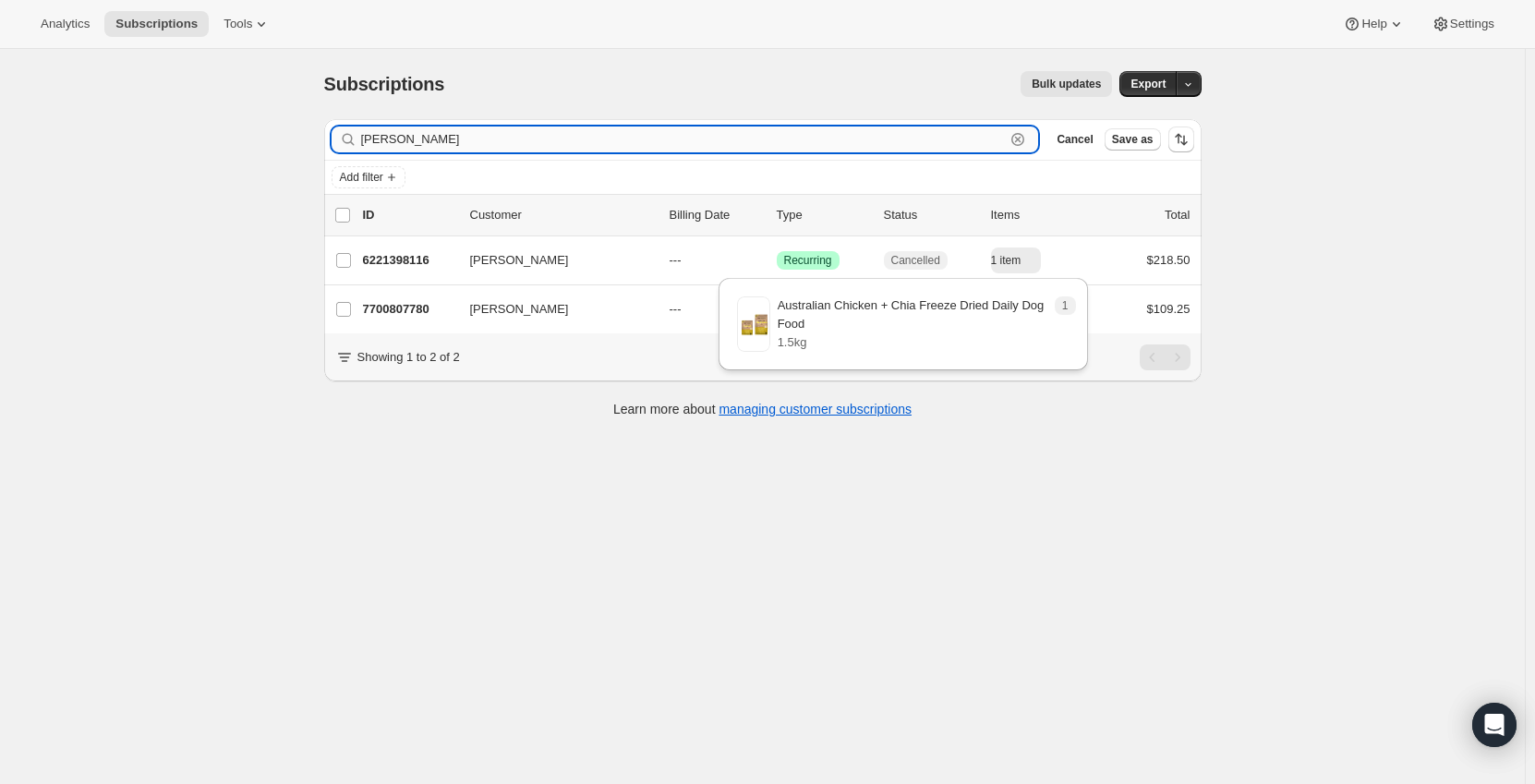
click at [473, 141] on input "barbara brown" at bounding box center [683, 139] width 644 height 26
drag, startPoint x: 473, startPoint y: 141, endPoint x: 328, endPoint y: 124, distance: 146.0
click at [328, 124] on div "Filter subscribers barbara brown Clear Cancel Save as" at bounding box center [763, 140] width 877 height 41
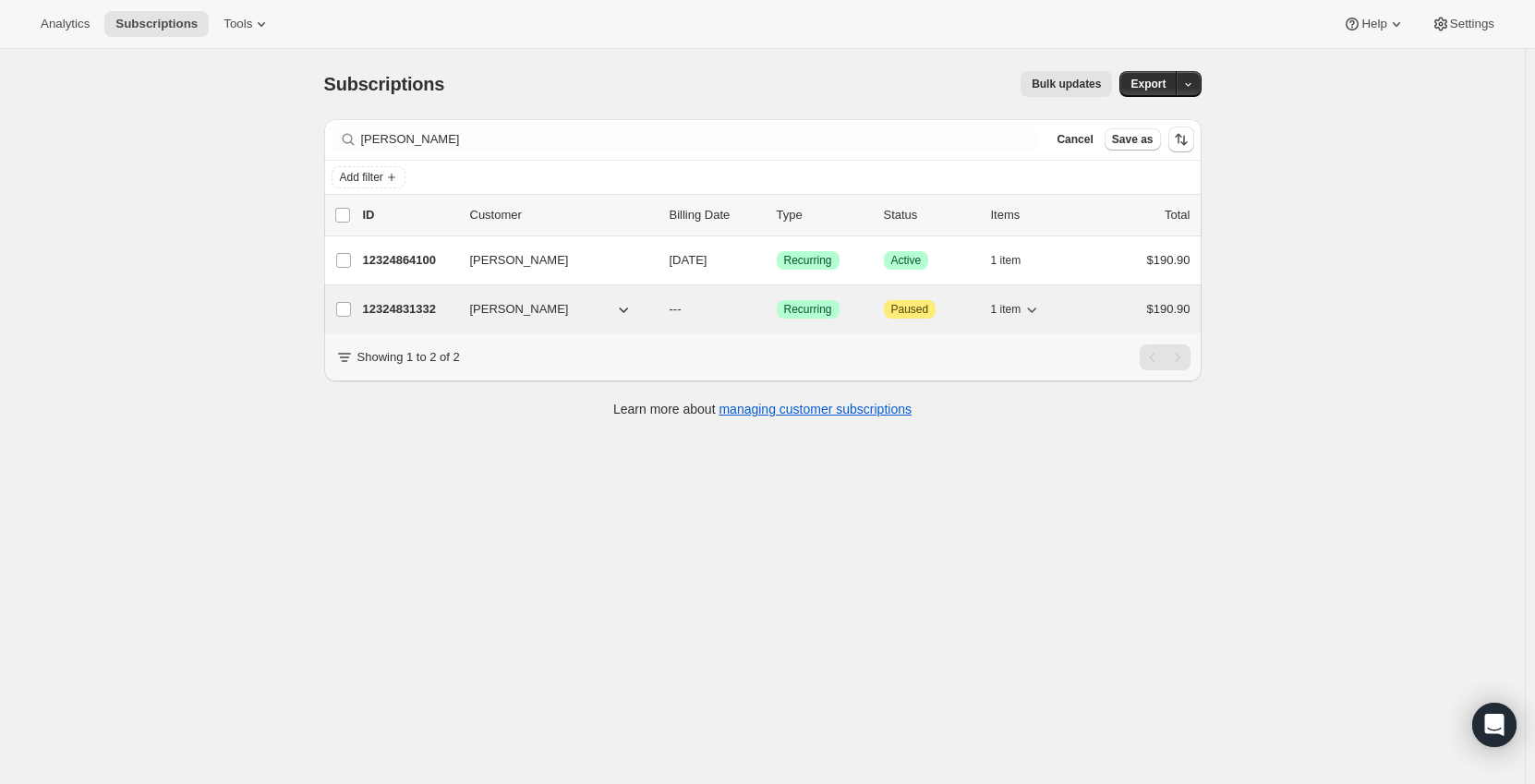
click at [1039, 313] on icon "button" at bounding box center [1031, 309] width 18 height 18
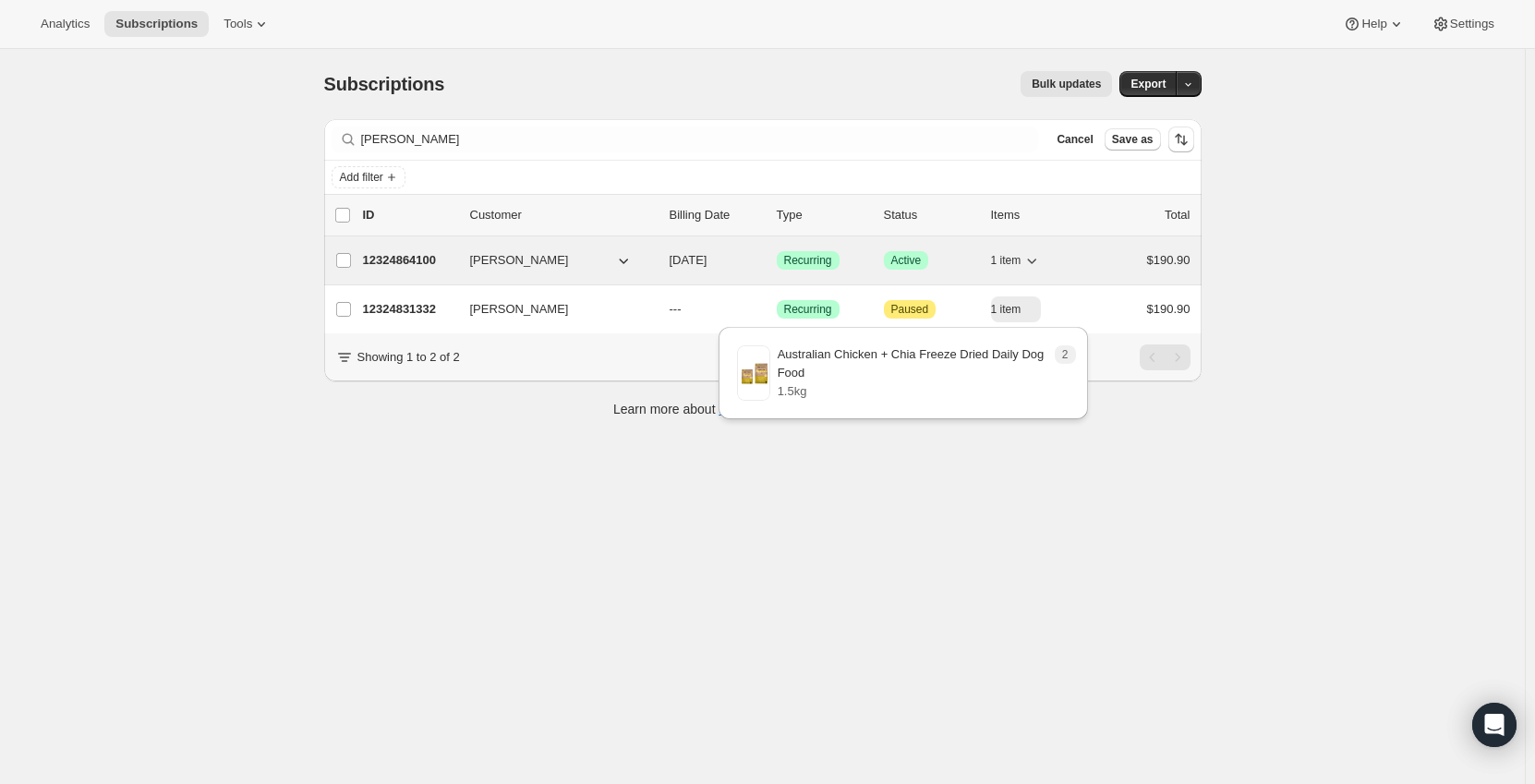
click at [1032, 260] on icon "button" at bounding box center [1031, 260] width 18 height 18
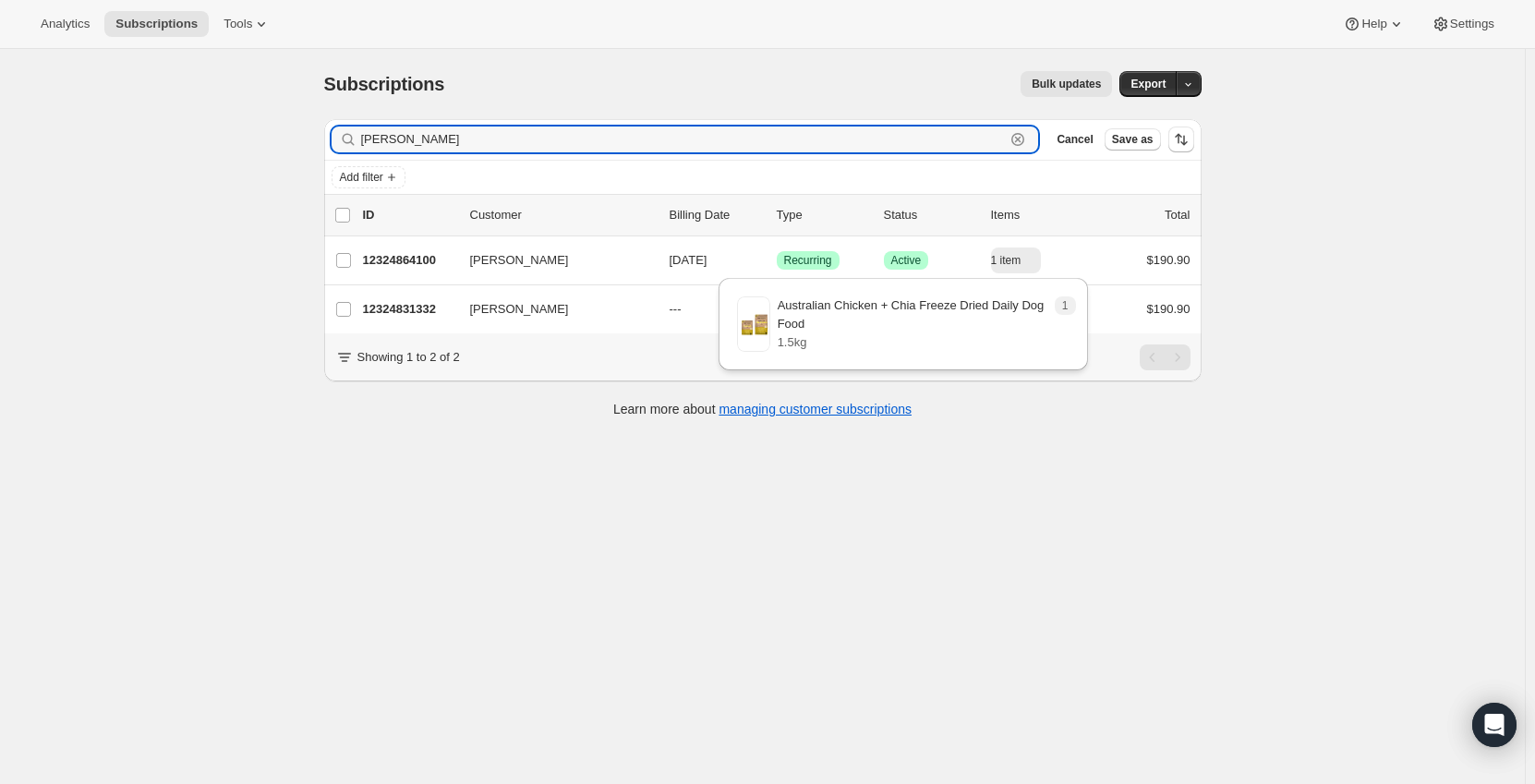
drag, startPoint x: 452, startPoint y: 138, endPoint x: 260, endPoint y: 137, distance: 192.0
click at [260, 137] on div "Subscriptions. This page is ready Subscriptions Bulk updates More actions Bulk …" at bounding box center [763, 441] width 1525 height 784
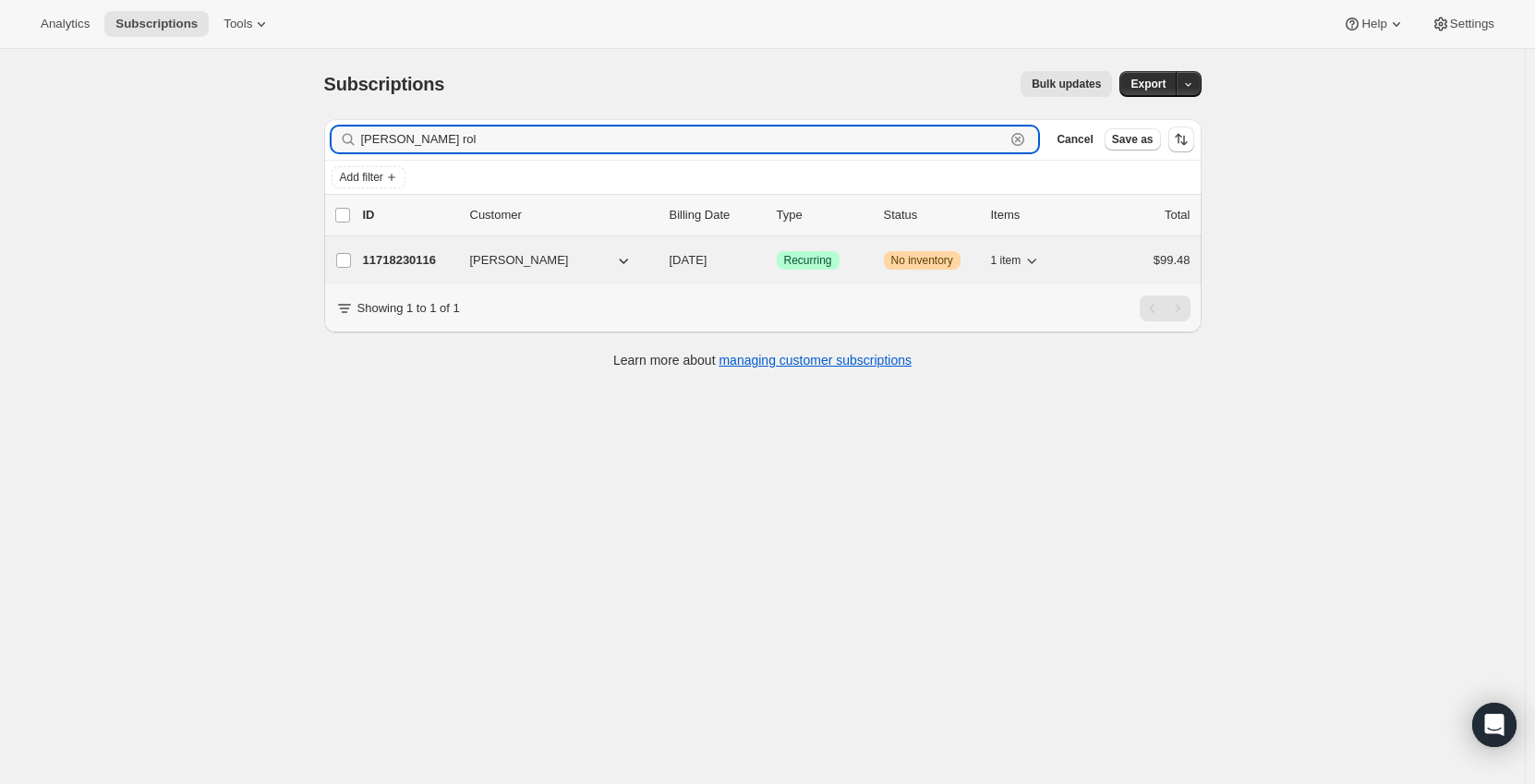
type input "glen rol"
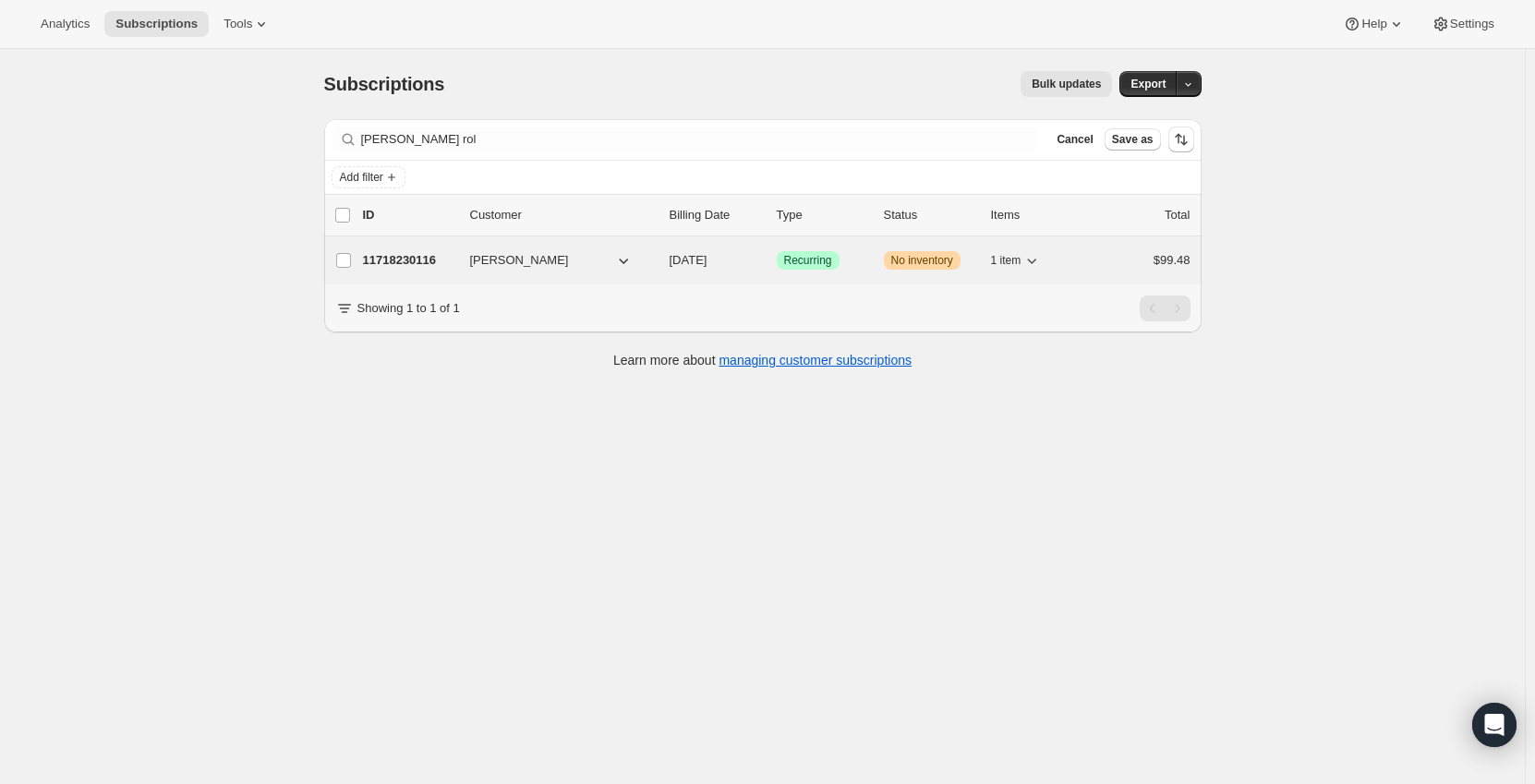
click at [1038, 264] on icon "button" at bounding box center [1031, 260] width 18 height 18
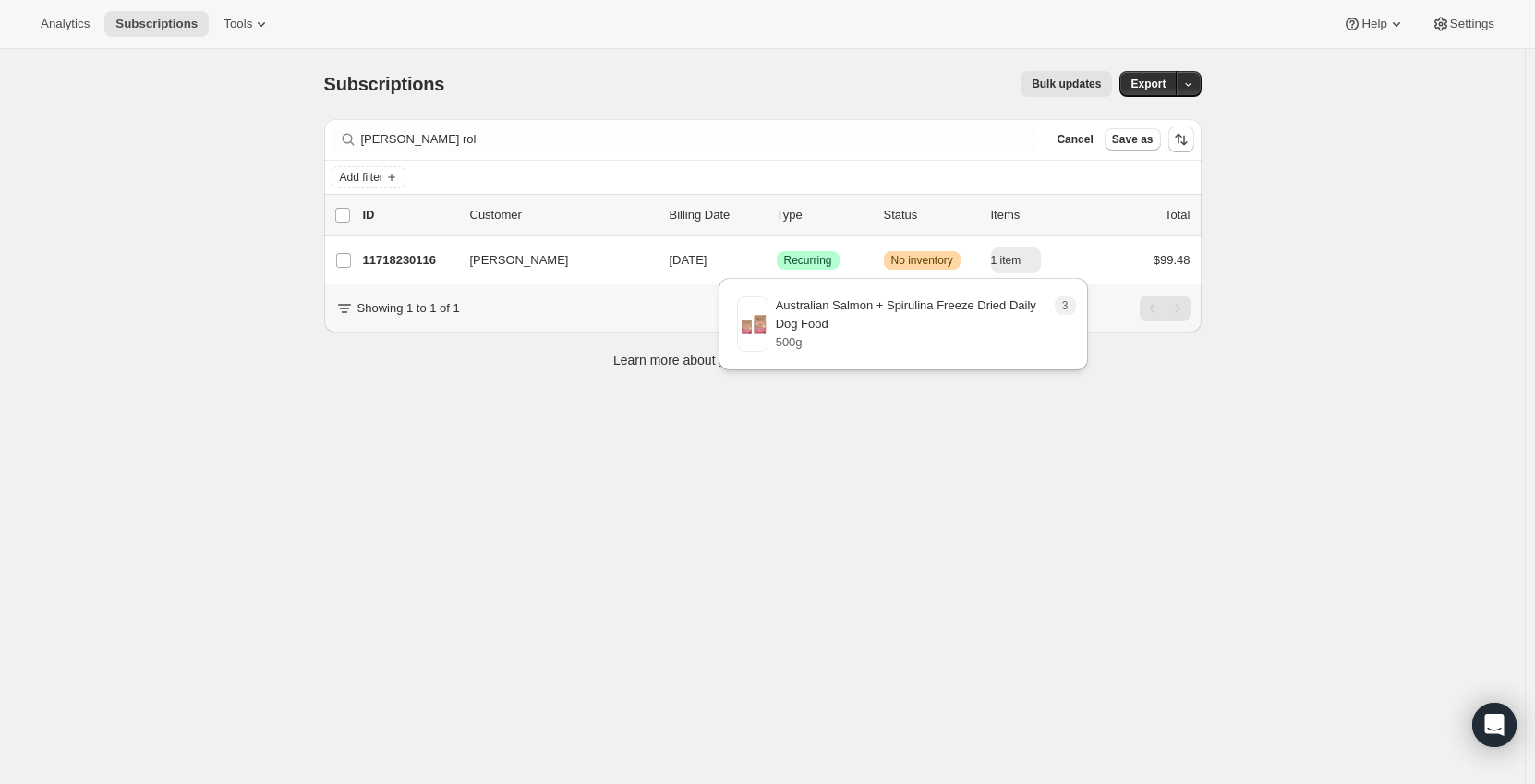
click at [996, 499] on div "Subscriptions. This page is ready Subscriptions Bulk updates More actions Bulk …" at bounding box center [763, 441] width 1525 height 784
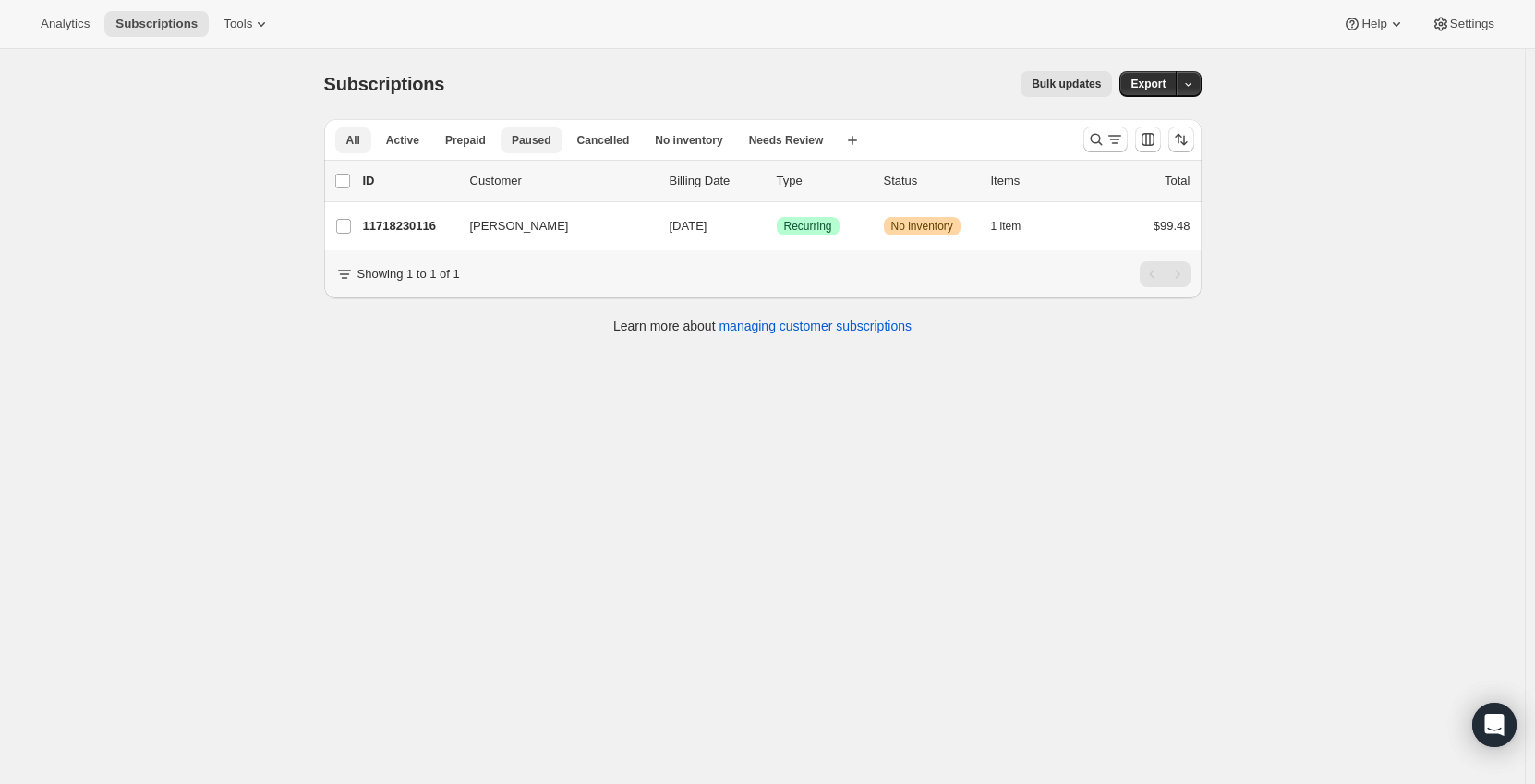
click at [538, 143] on span "Paused" at bounding box center [531, 140] width 40 height 15
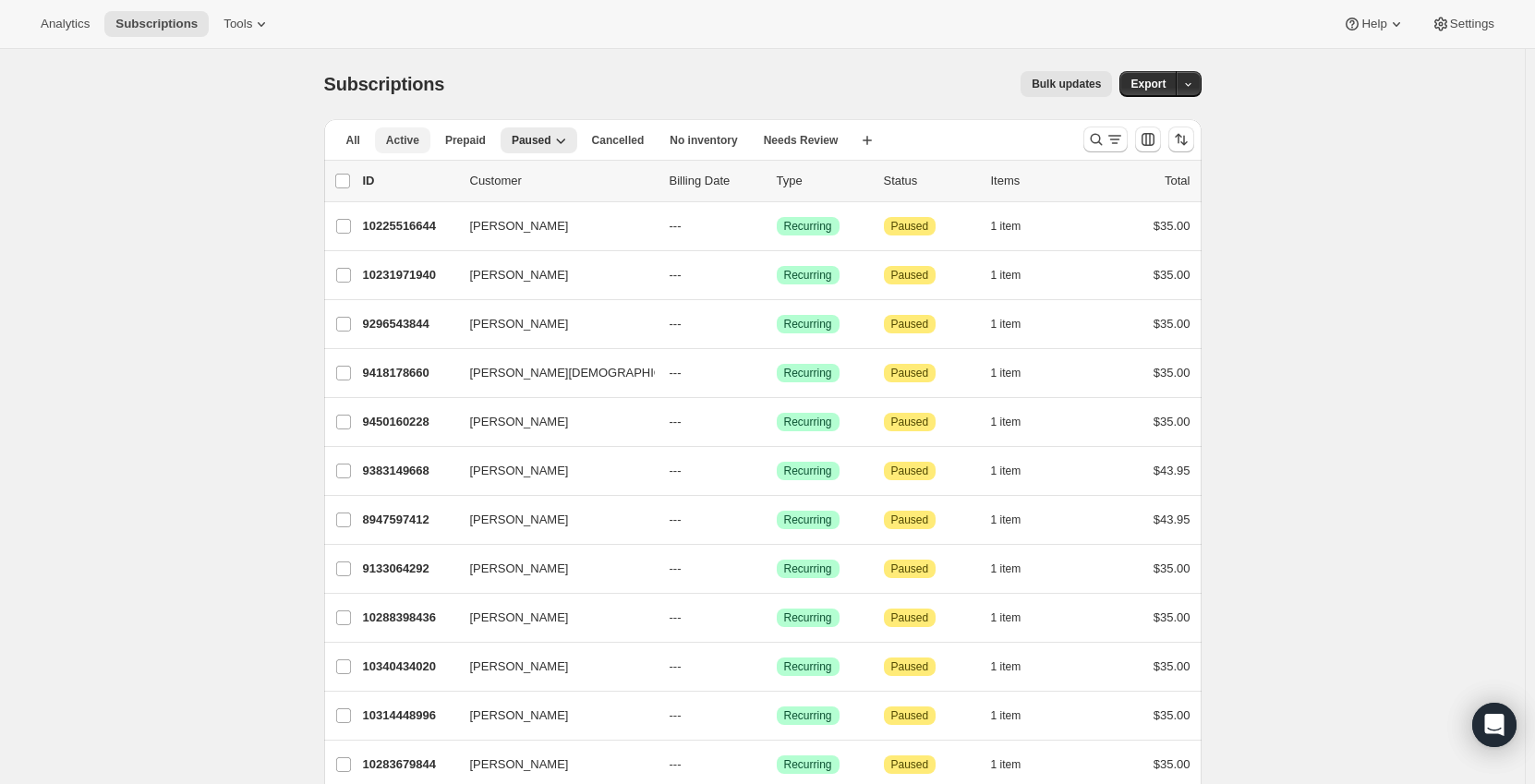
click at [409, 141] on span "Active" at bounding box center [403, 140] width 33 height 15
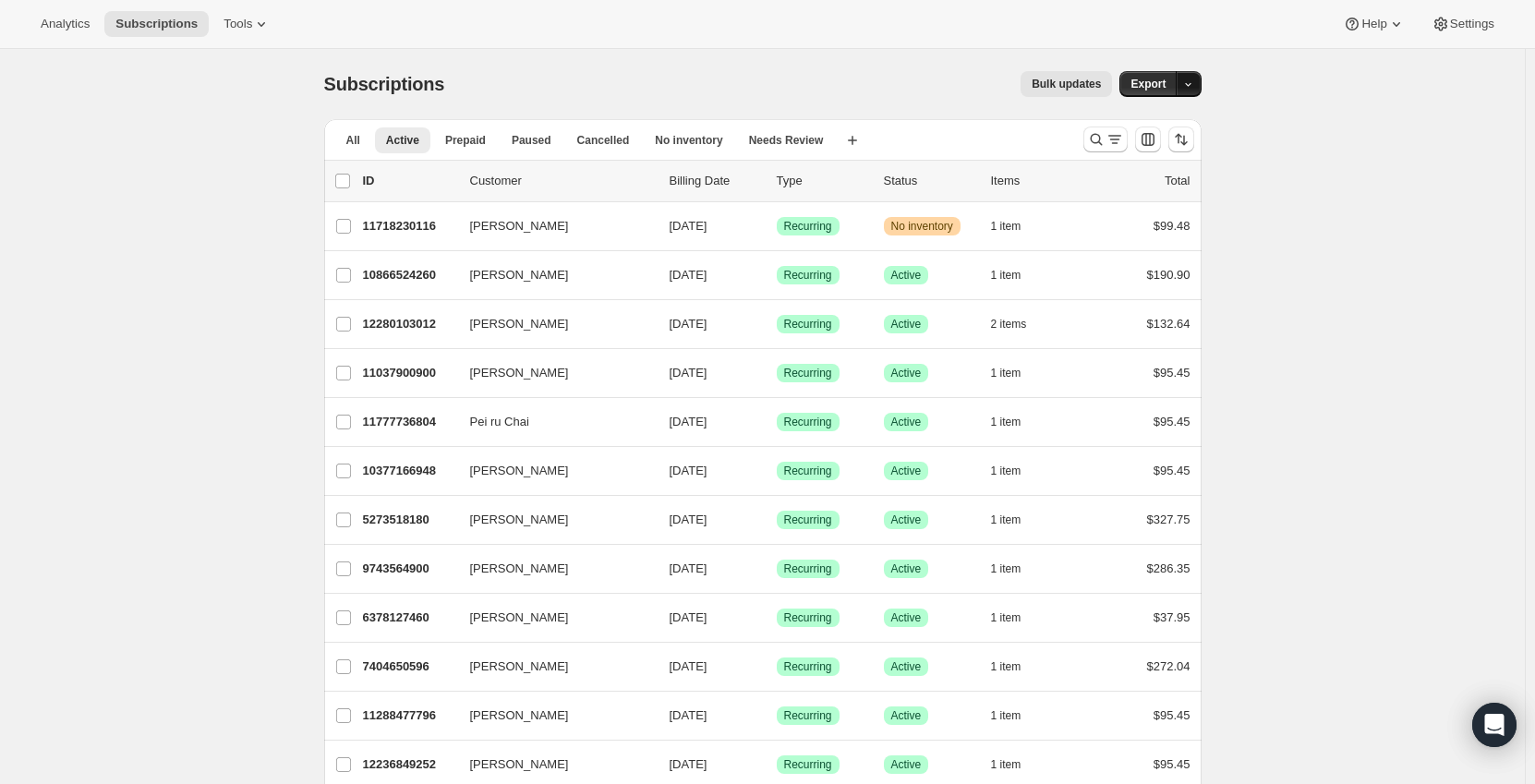
click at [1193, 88] on icon "button" at bounding box center [1189, 84] width 12 height 12
click at [350, 183] on input "0 selected" at bounding box center [343, 180] width 15 height 15
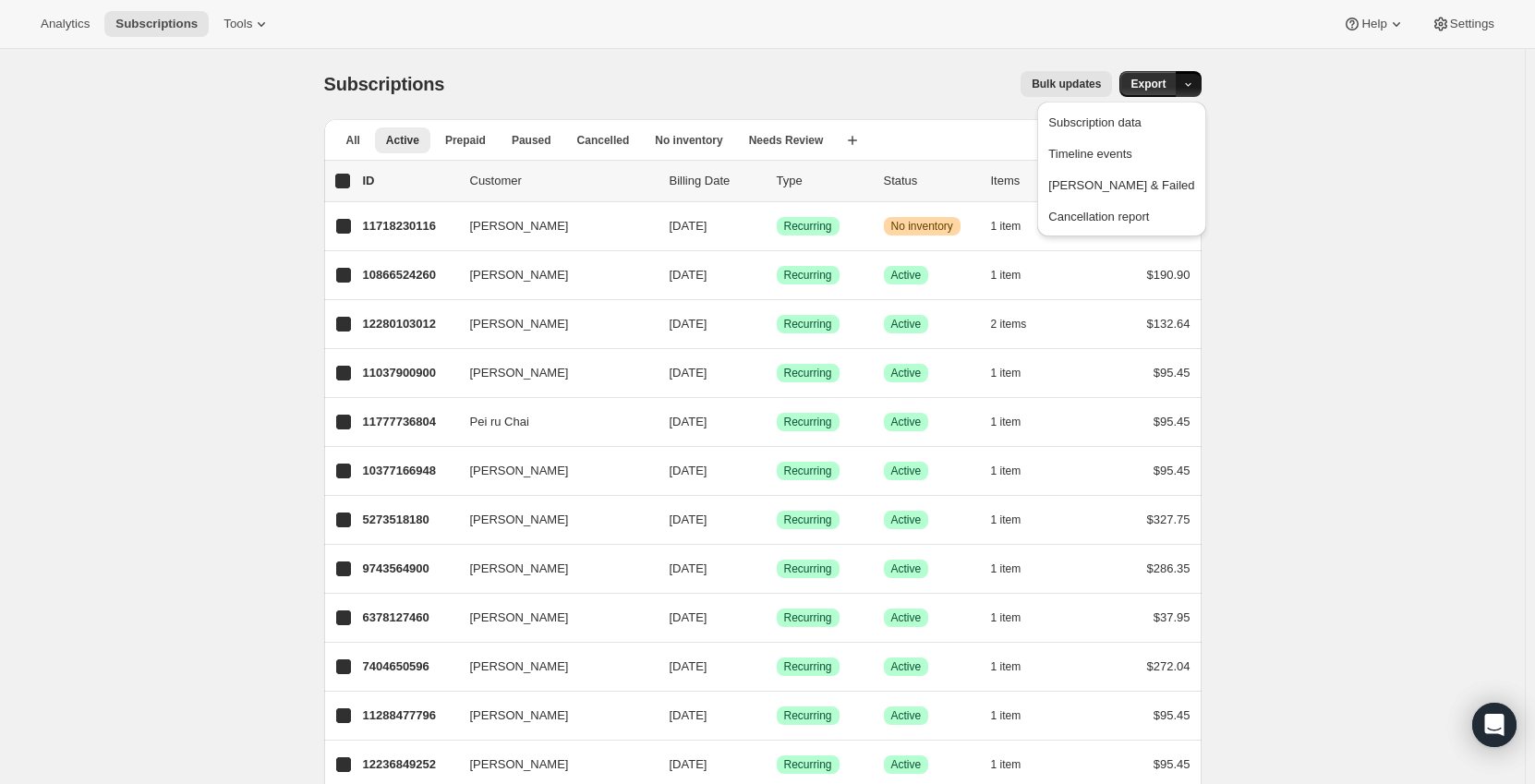
checkbox input "true"
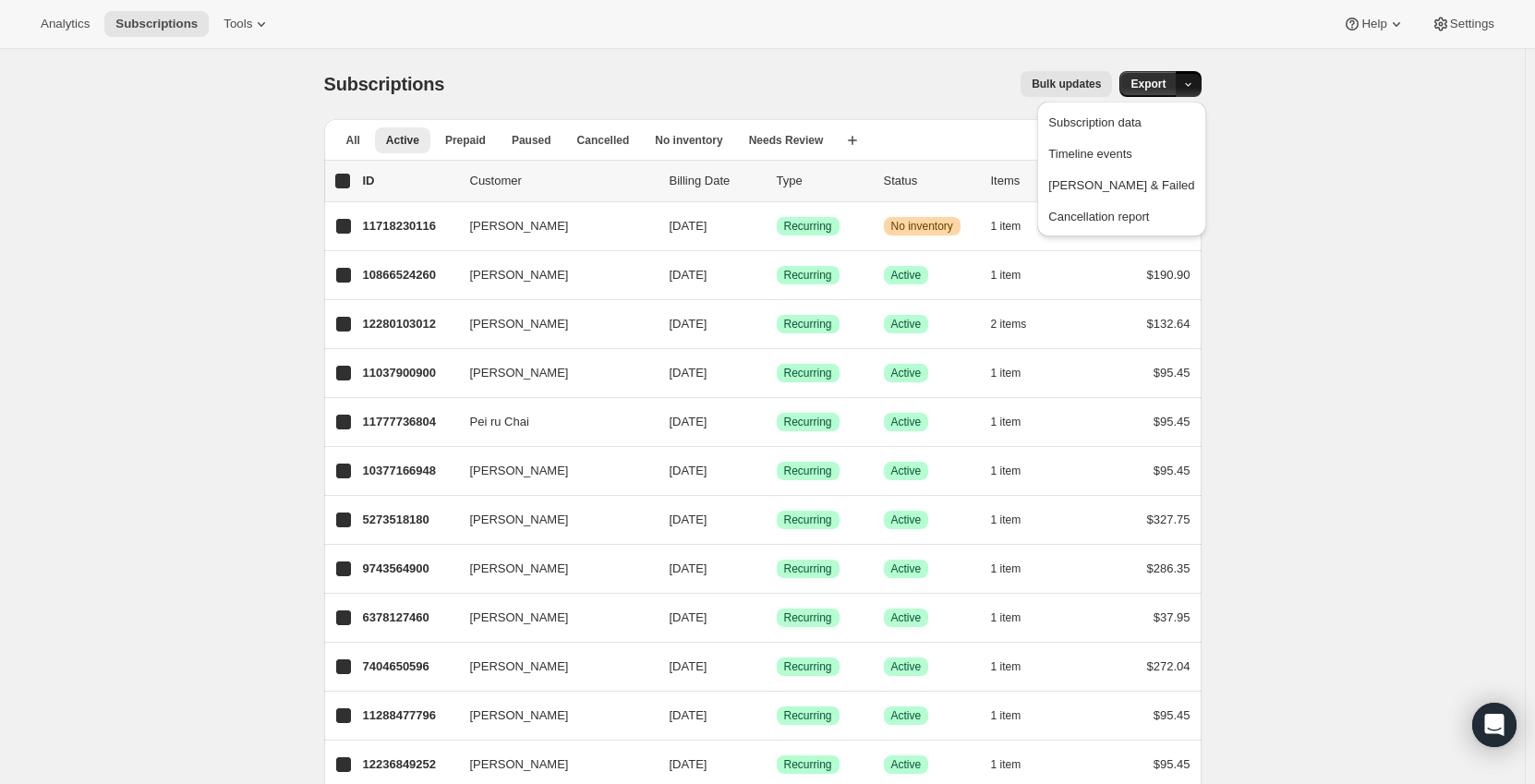
checkbox input "true"
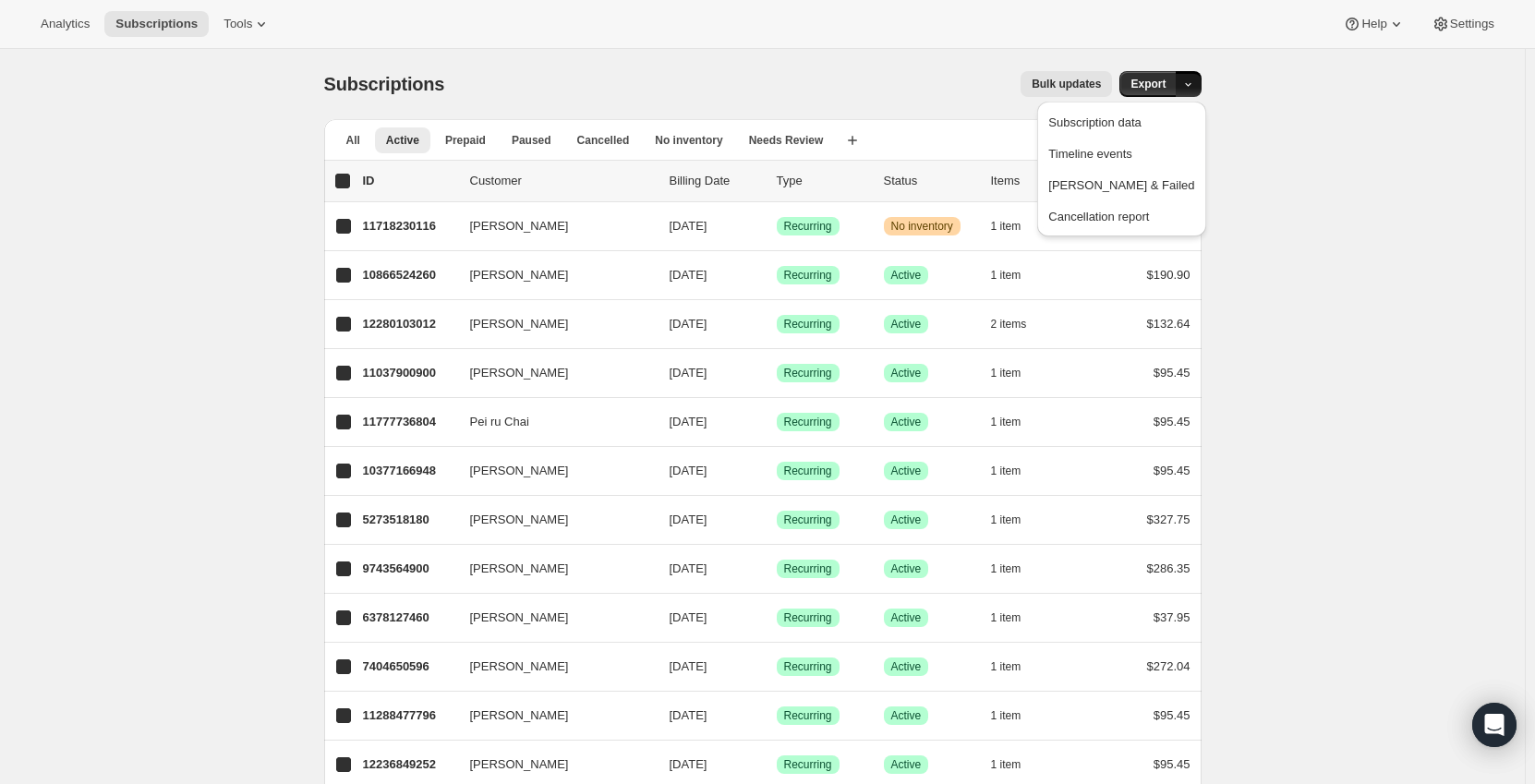
checkbox input "true"
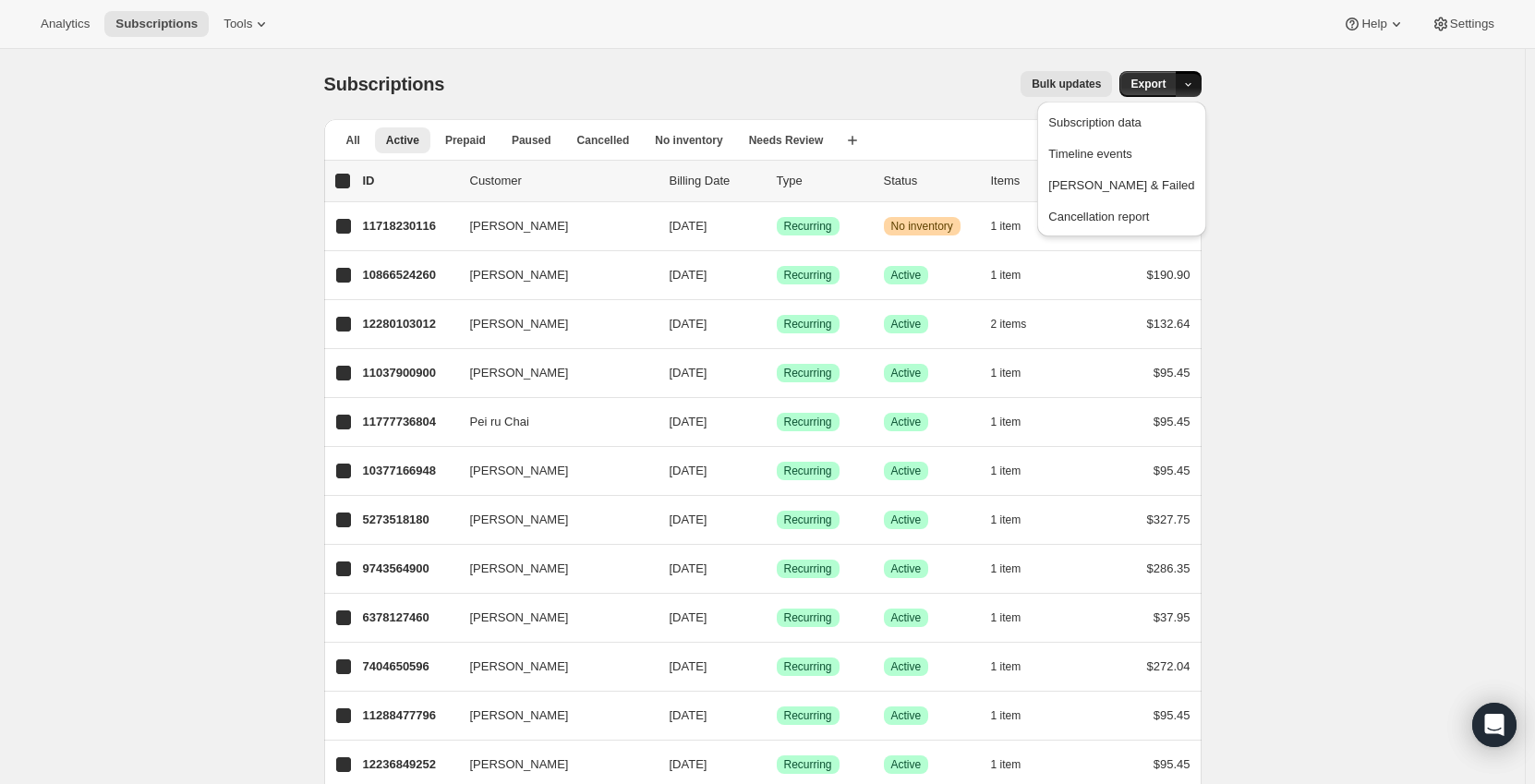
checkbox input "true"
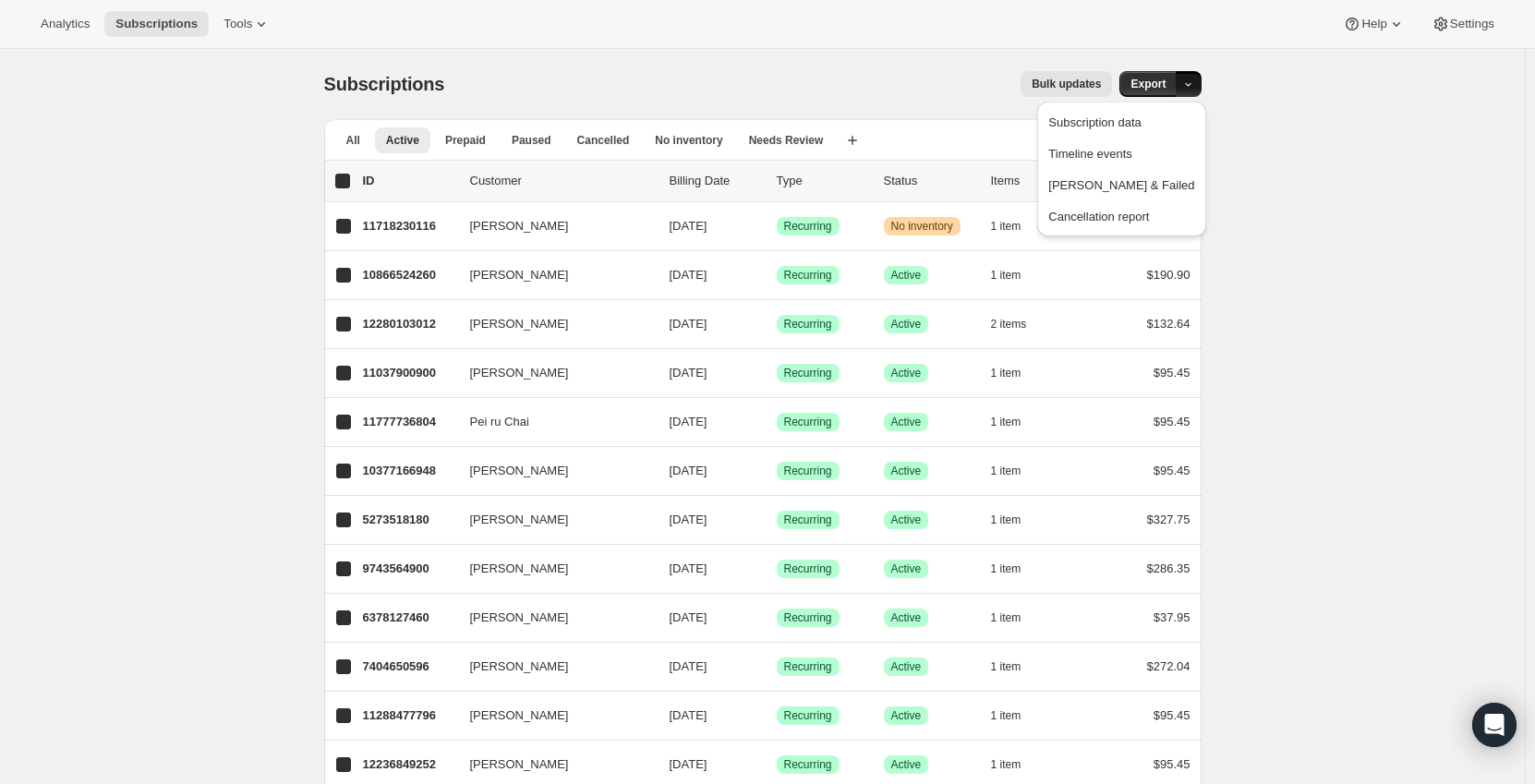
checkbox input "true"
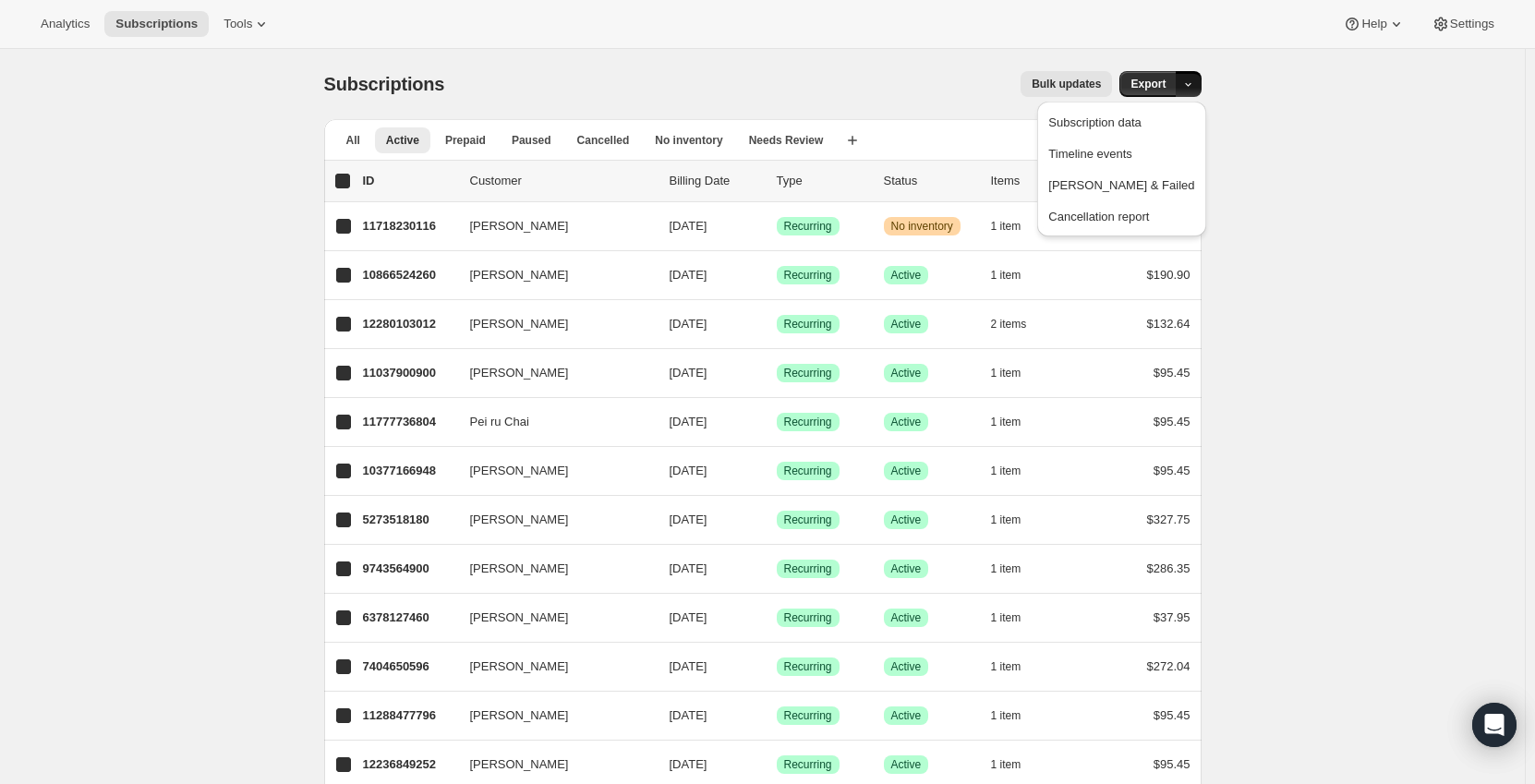
checkbox input "true"
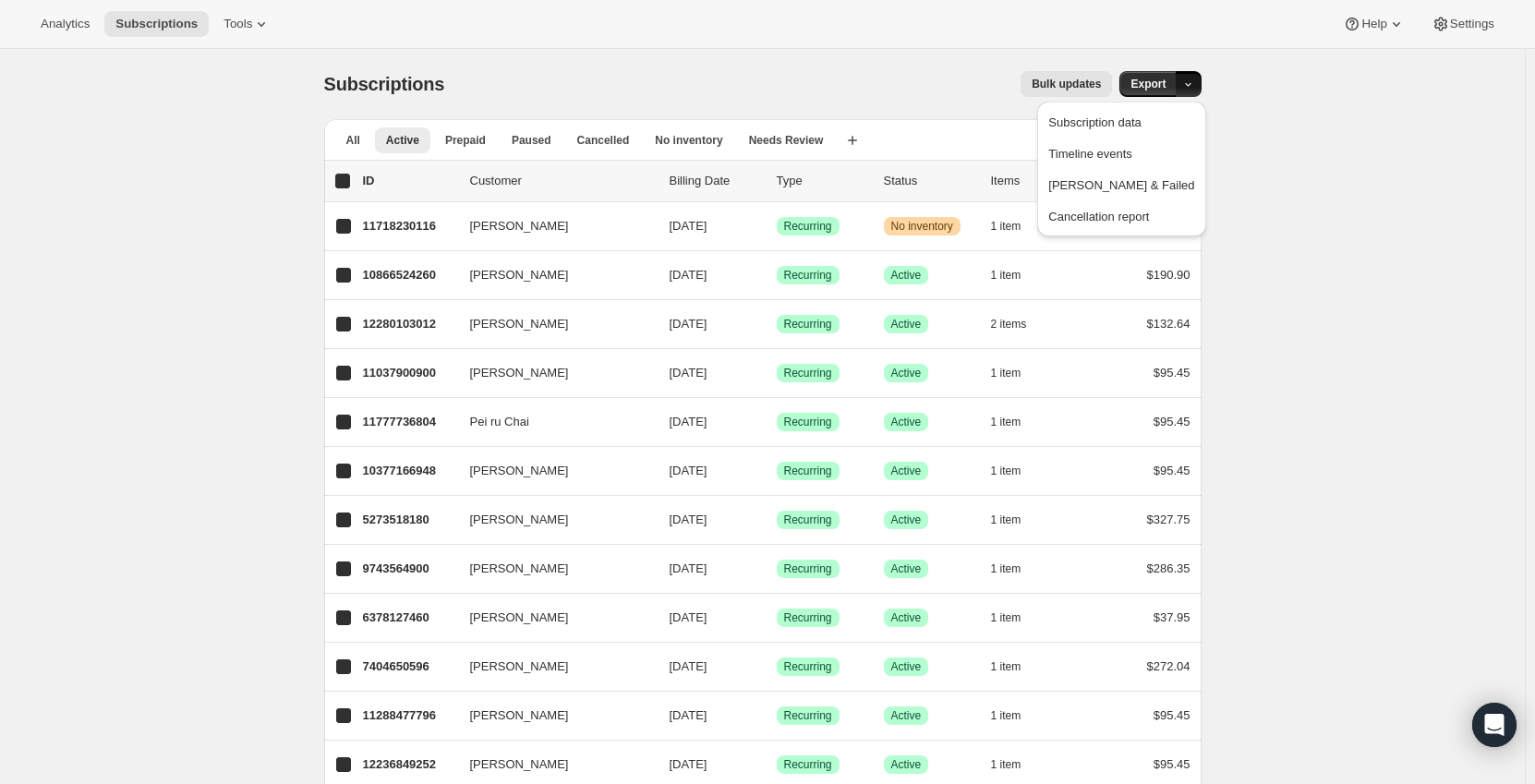
checkbox input "true"
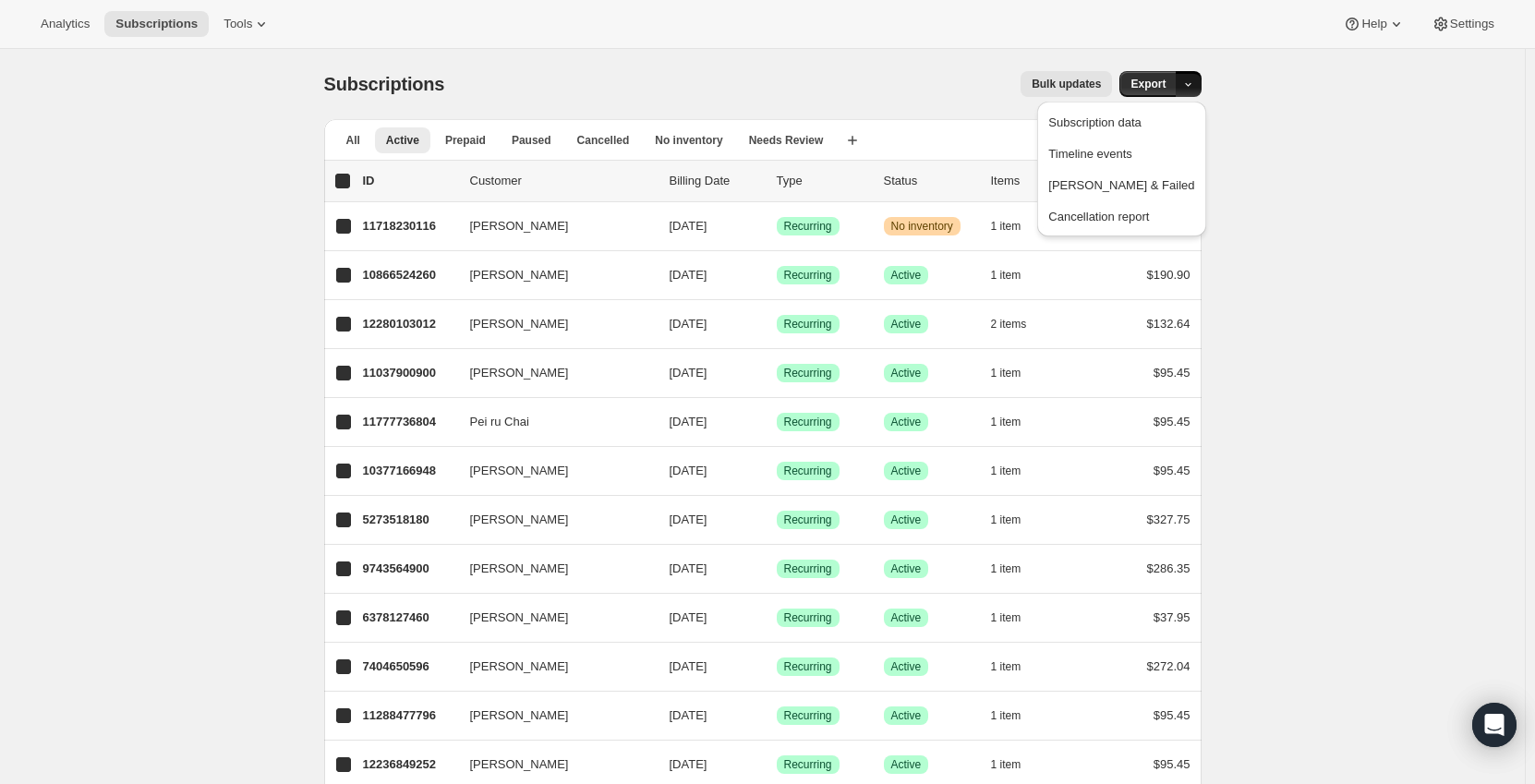
checkbox input "true"
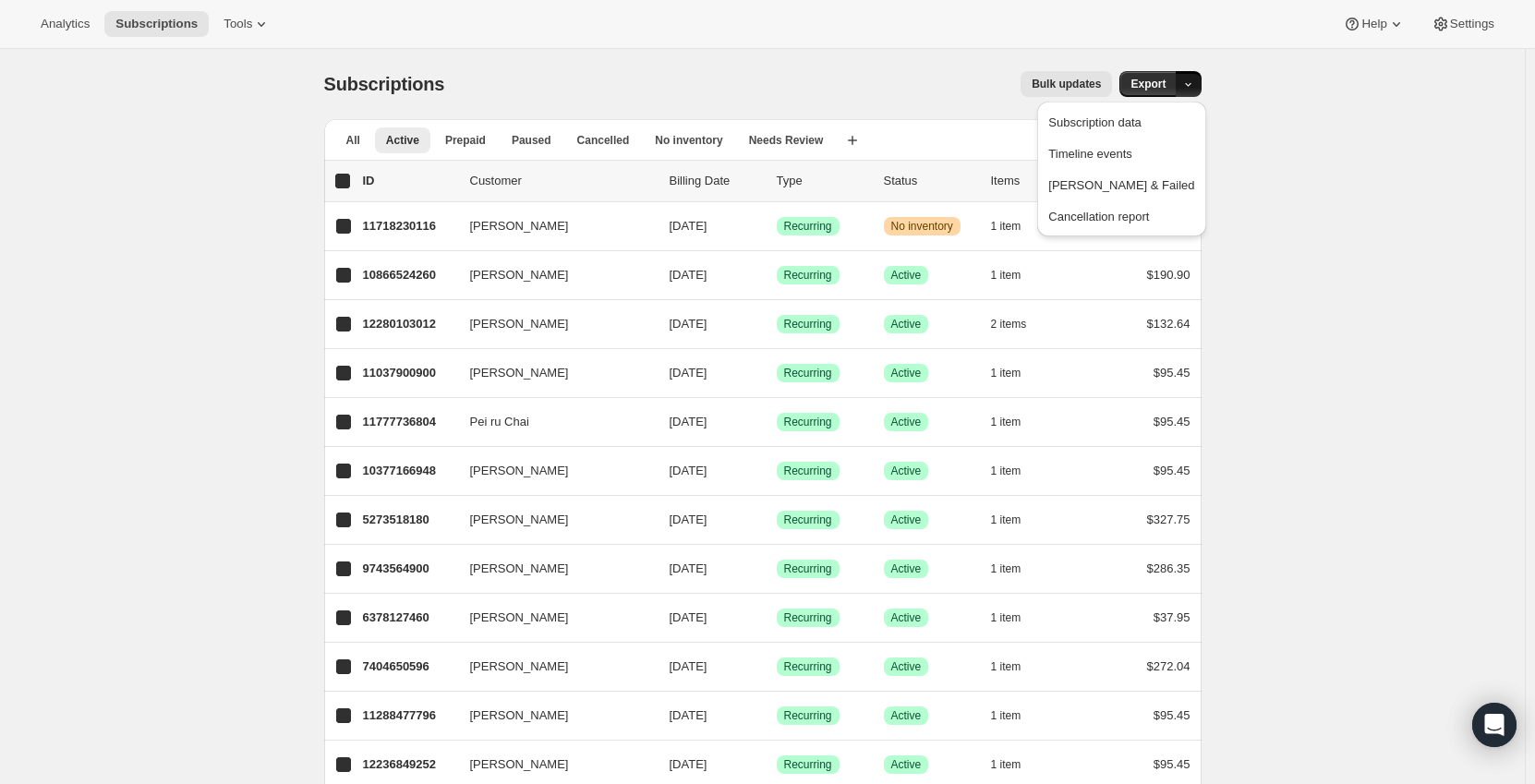
checkbox input "true"
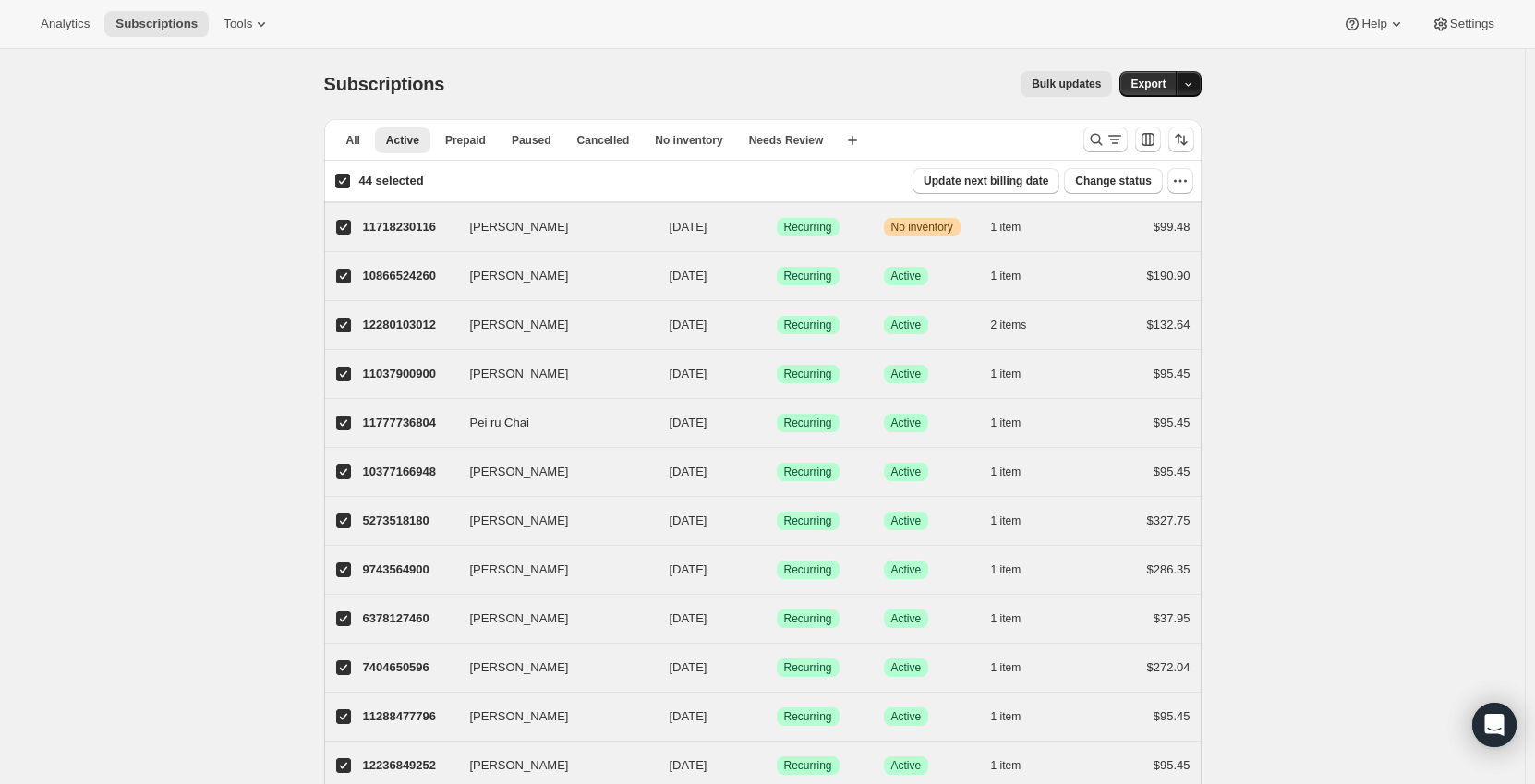
click at [1199, 89] on button "button" at bounding box center [1189, 83] width 26 height 26
click at [1141, 124] on span "Subscription data" at bounding box center [1094, 122] width 92 height 14
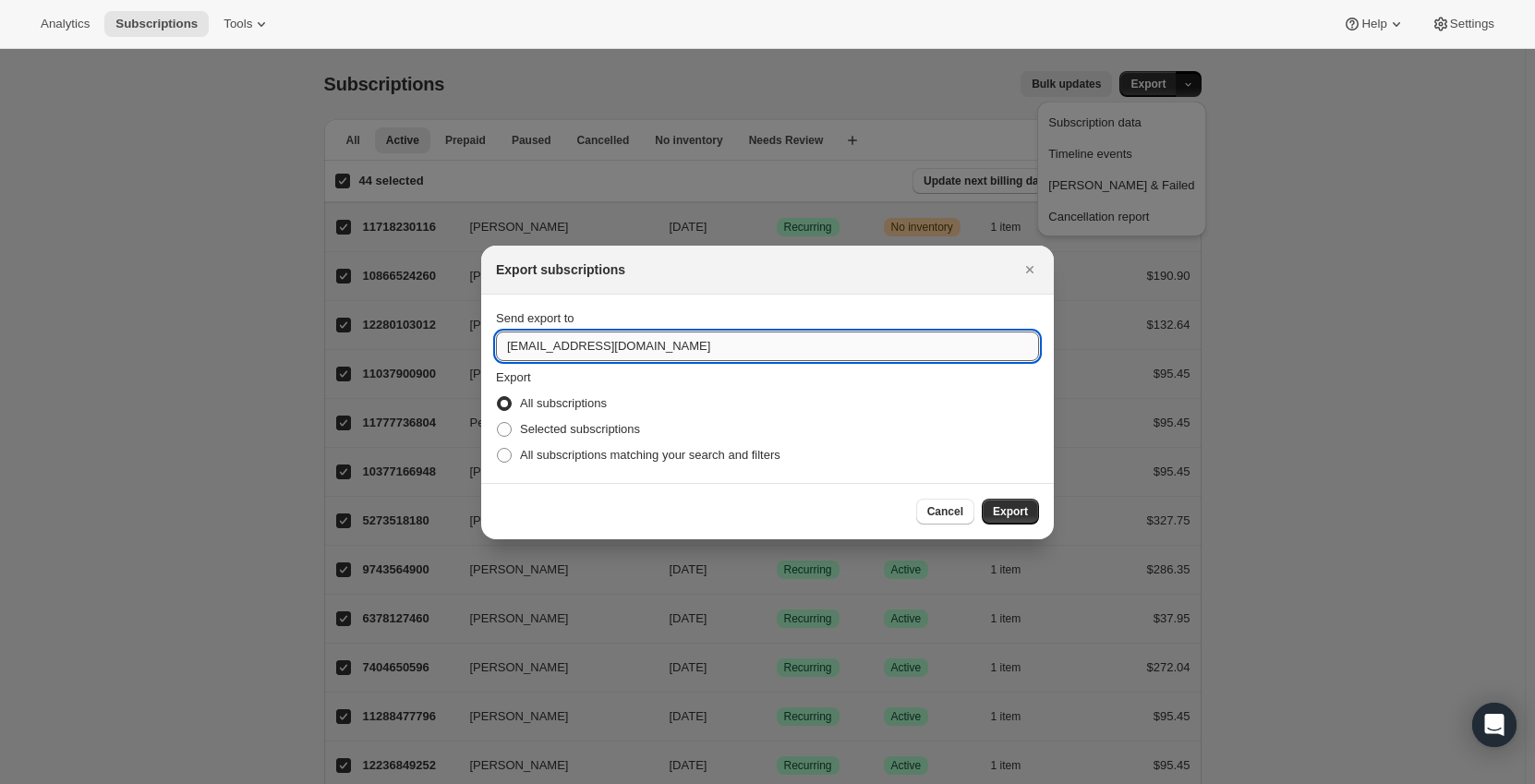
click at [592, 350] on input "orders@furfresh.com.au" at bounding box center [768, 346] width 543 height 29
drag, startPoint x: 663, startPoint y: 350, endPoint x: 241, endPoint y: 309, distance: 424.0
type input "mariaw@orders.com.au"
click at [509, 440] on label "Selected subscriptions" at bounding box center [568, 429] width 145 height 26
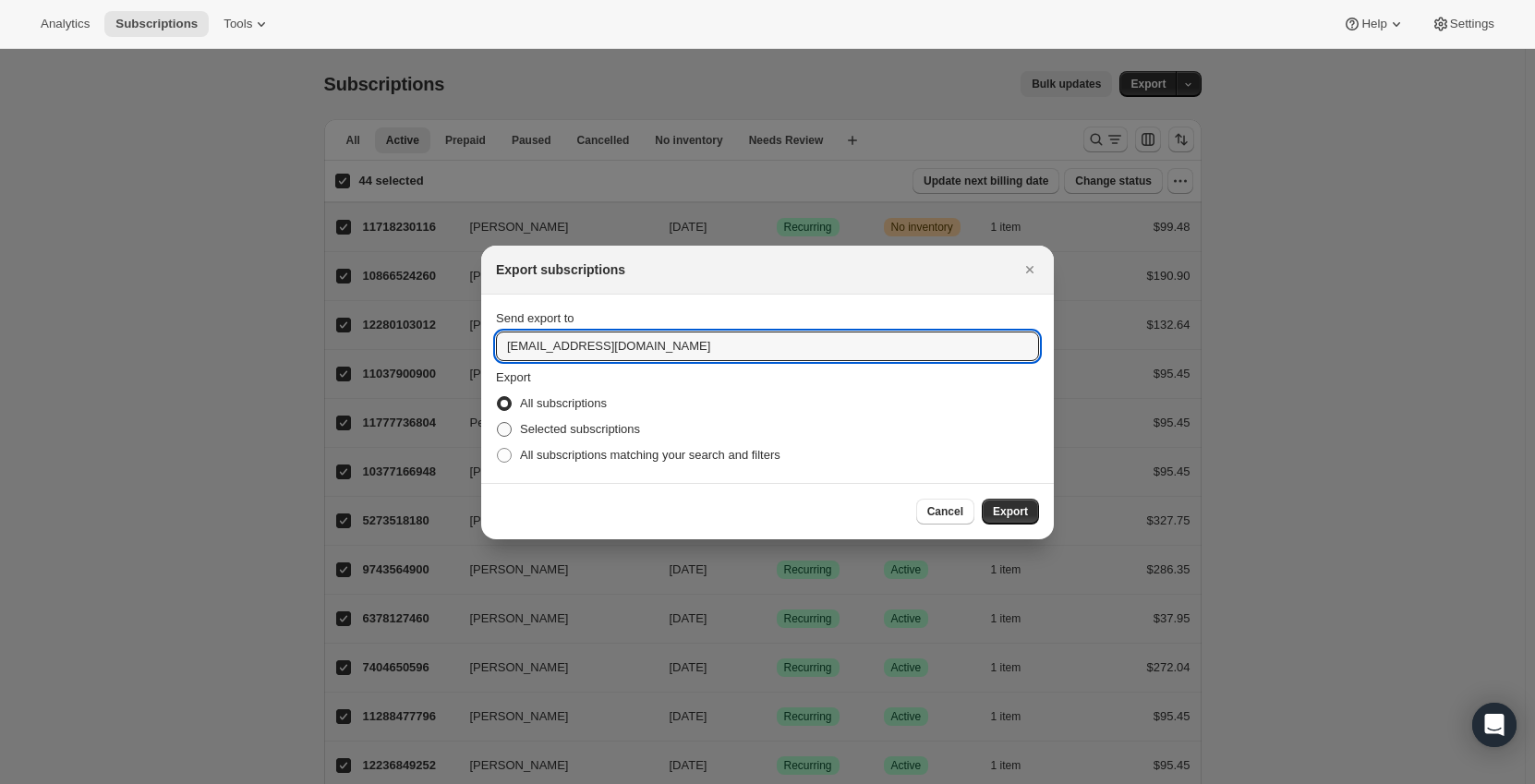
click at [498, 423] on input "Selected subscriptions" at bounding box center [497, 422] width 1 height 1
radio input "true"
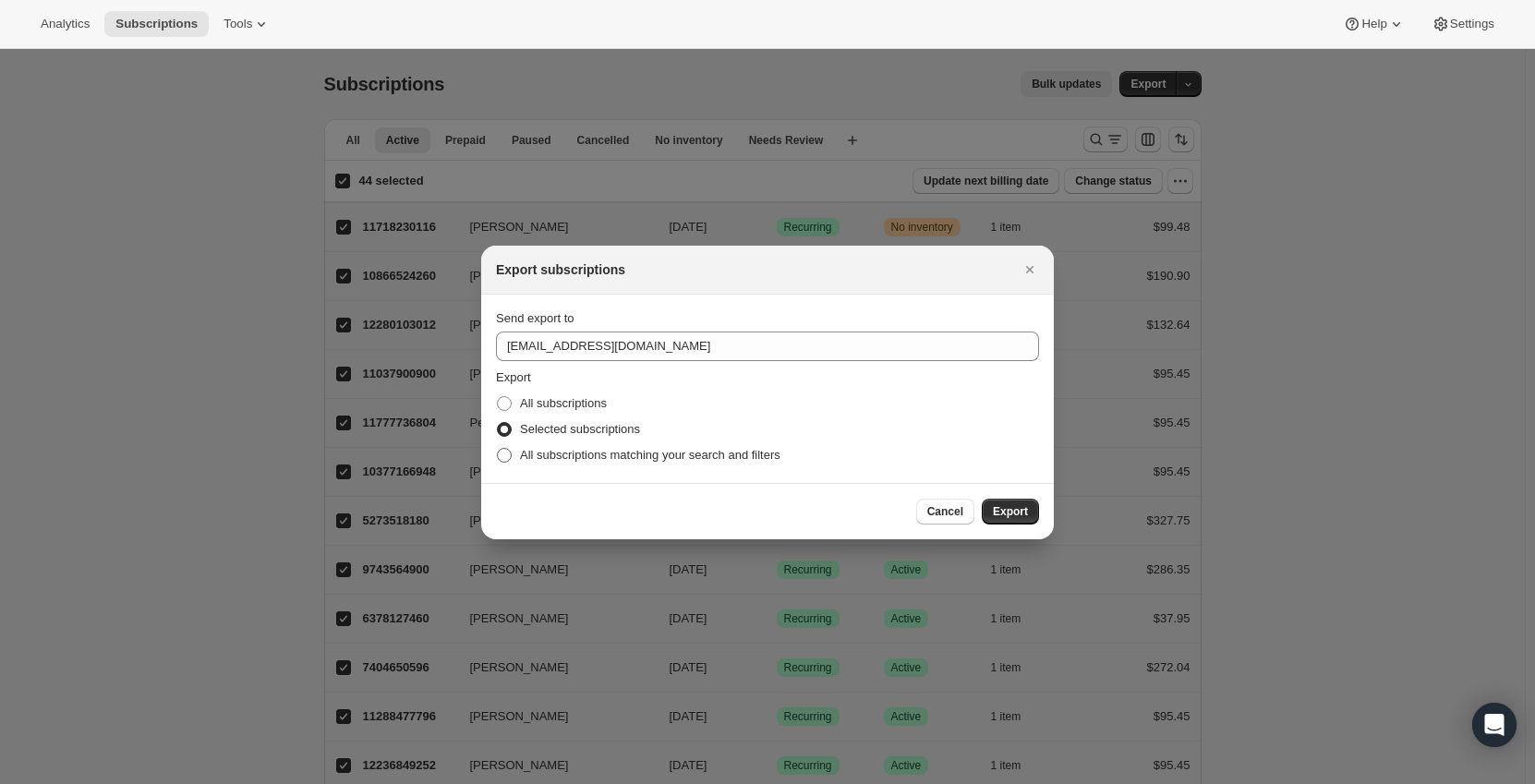
click at [505, 457] on span ":ra:" at bounding box center [504, 455] width 15 height 15
click at [498, 449] on input "All subscriptions matching your search and filters" at bounding box center [497, 448] width 1 height 1
radio input "true"
click at [1019, 512] on span "Export" at bounding box center [1010, 511] width 35 height 15
